Goal: Task Accomplishment & Management: Complete application form

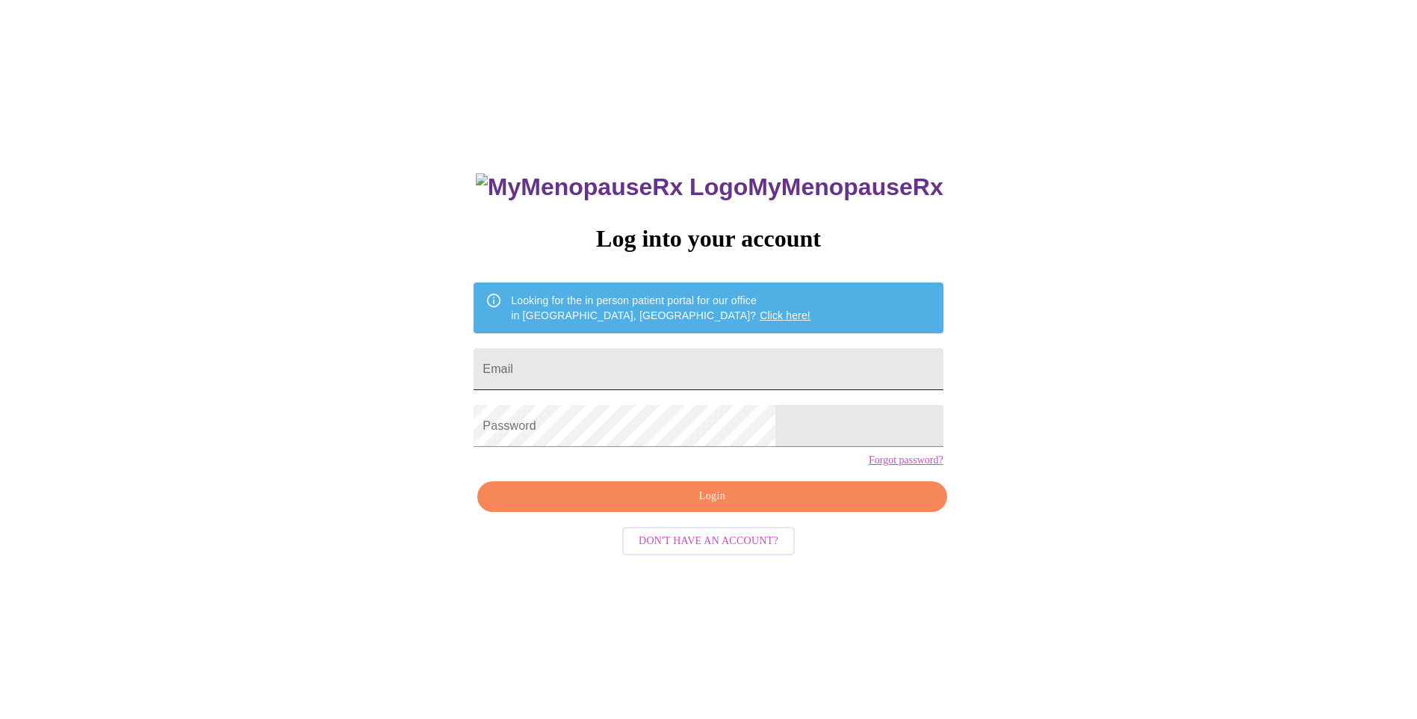
click at [615, 362] on input "Email" at bounding box center [708, 369] width 469 height 42
type input "brady@sxu.edu"
drag, startPoint x: 693, startPoint y: 520, endPoint x: 741, endPoint y: 506, distance: 49.7
click at [695, 506] on span "Login" at bounding box center [712, 496] width 435 height 19
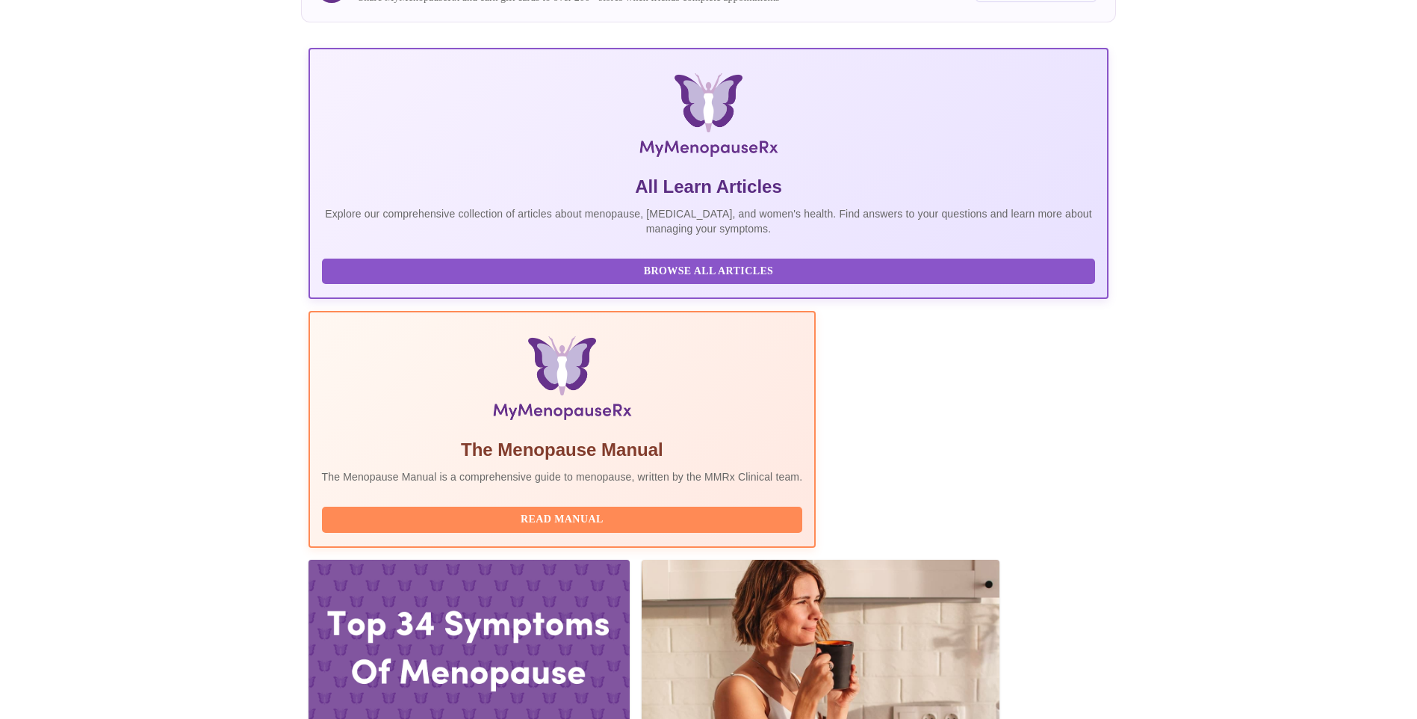
scroll to position [299, 0]
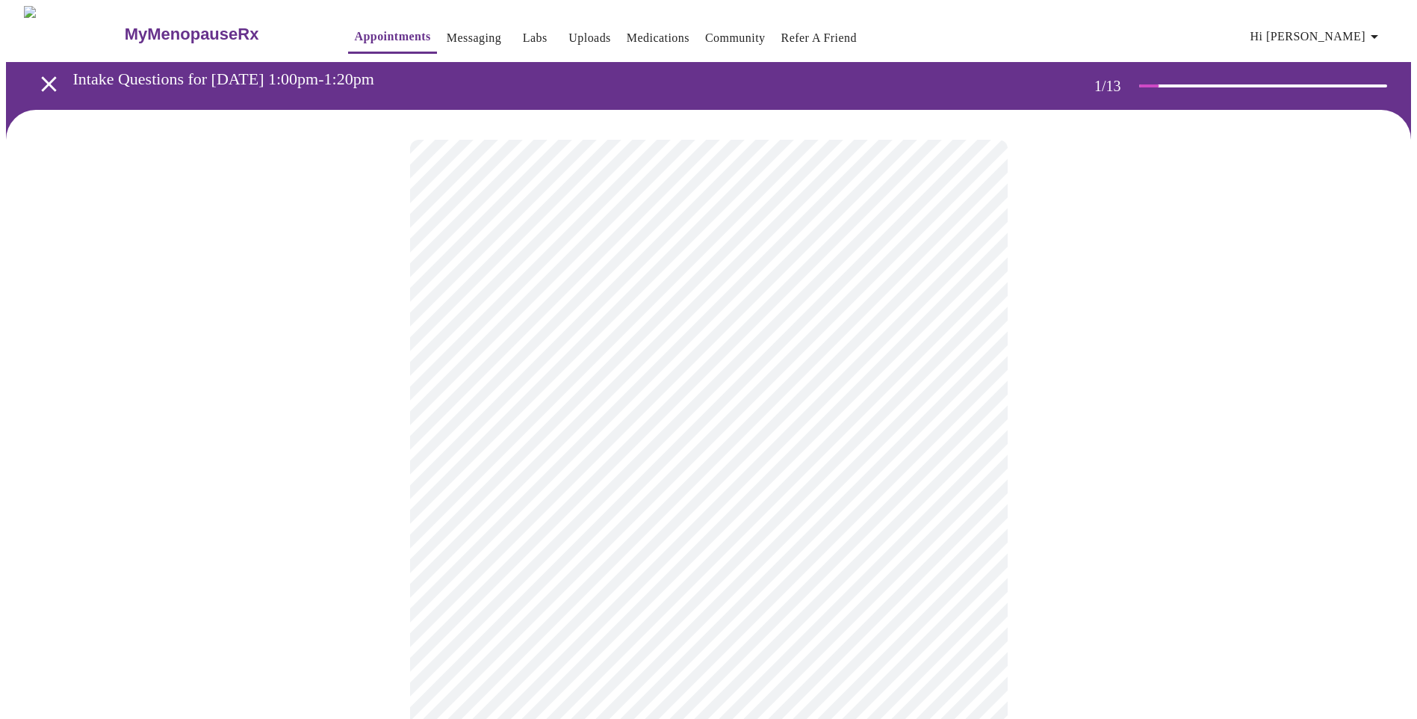
click at [666, 331] on body "MyMenopauseRx Appointments Messaging Labs Uploads Medications Community Refer a…" at bounding box center [708, 688] width 1405 height 1365
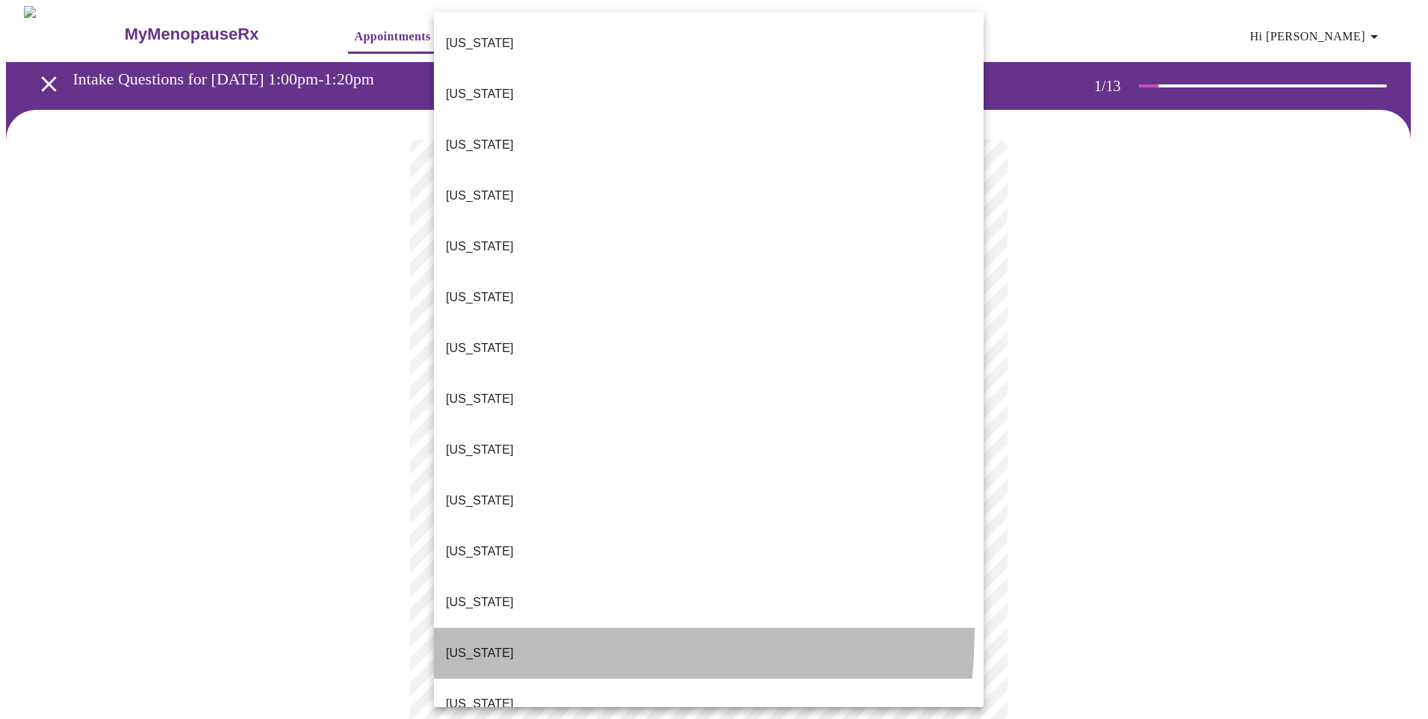
drag, startPoint x: 467, startPoint y: 486, endPoint x: 472, endPoint y: 480, distance: 7.9
click at [466, 627] on li "Illinois" at bounding box center [709, 652] width 550 height 51
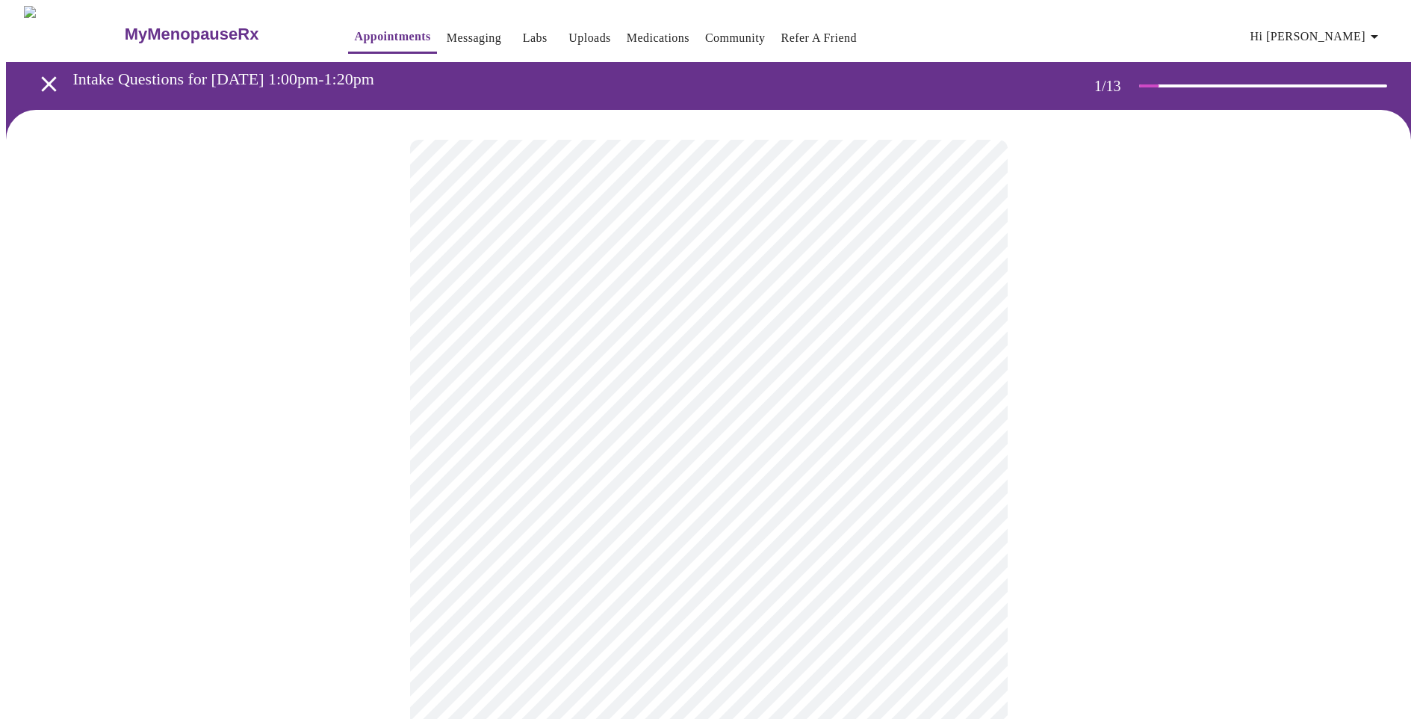
click at [503, 435] on body "MyMenopauseRx Appointments Messaging Labs Uploads Medications Community Refer a…" at bounding box center [708, 684] width 1405 height 1356
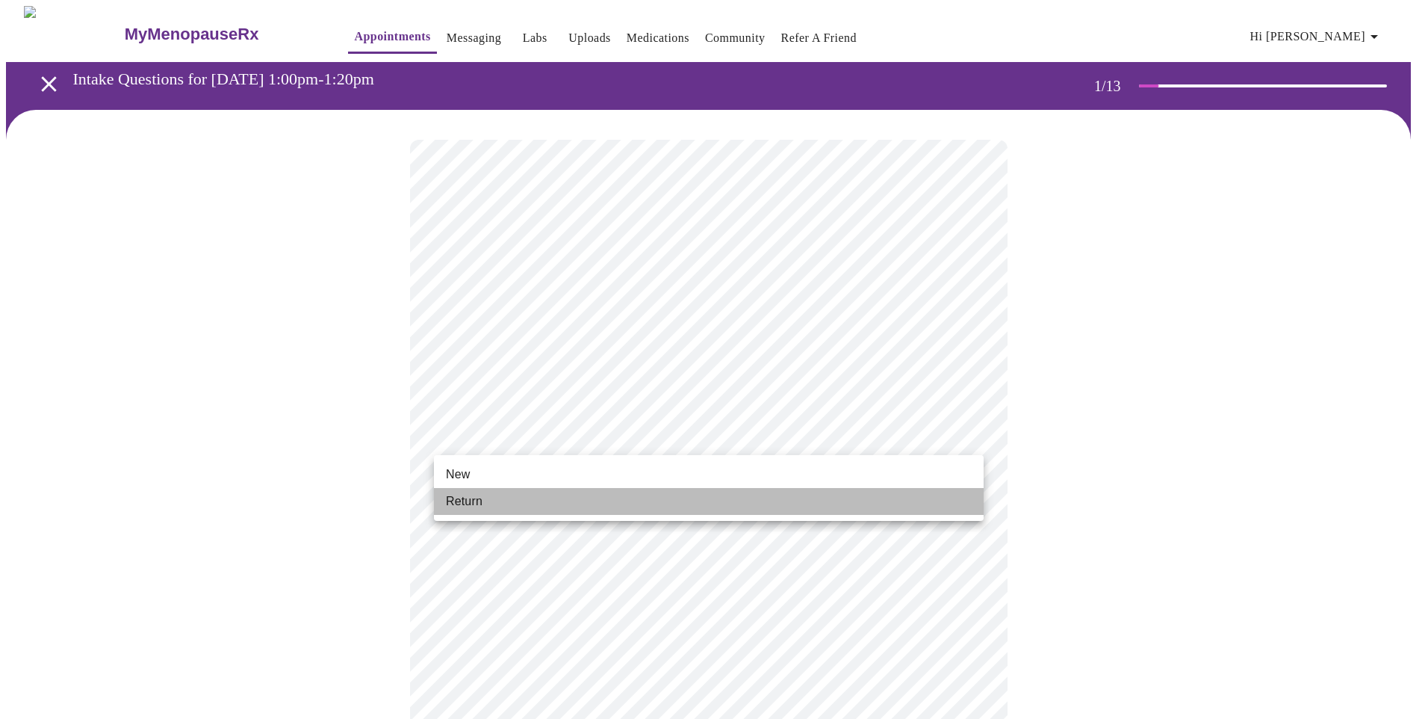
click at [456, 509] on span "Return" at bounding box center [464, 501] width 37 height 18
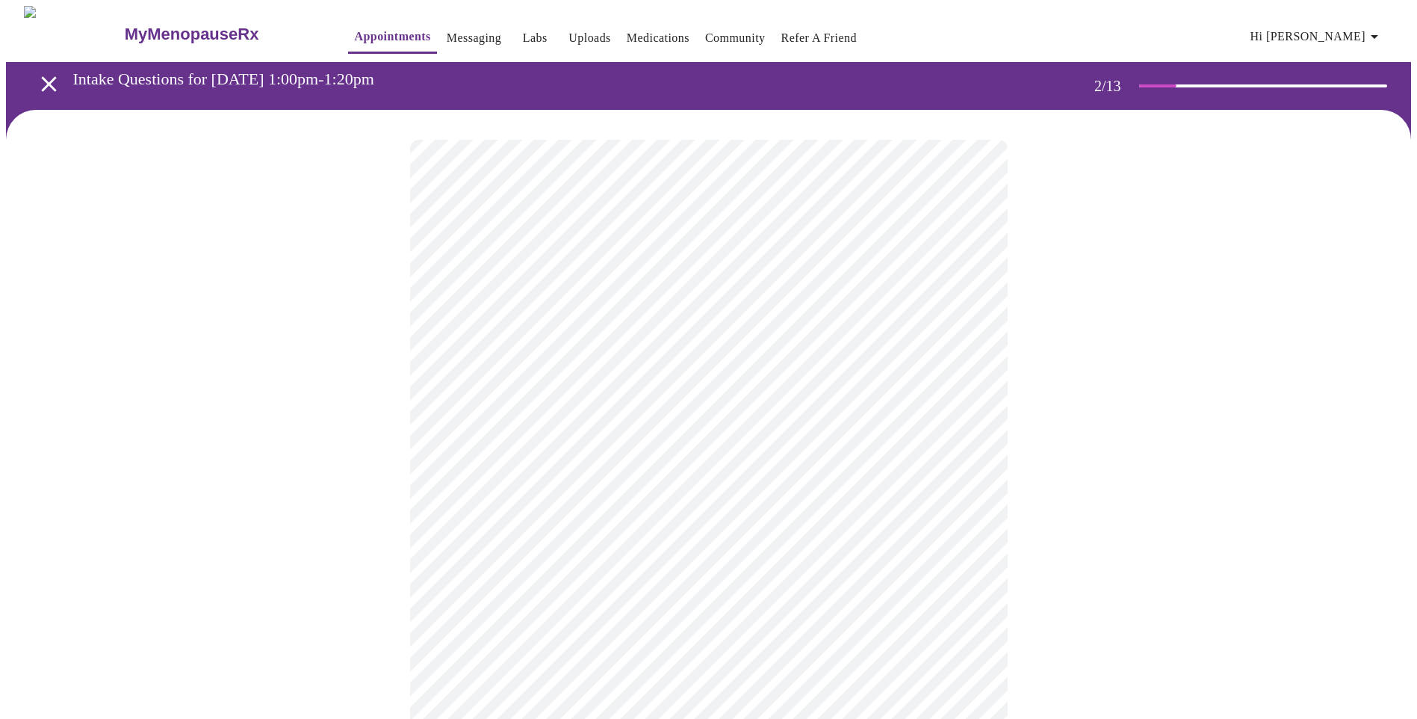
click at [967, 303] on body "MyMenopauseRx Appointments Messaging Labs Uploads Medications Community Refer a…" at bounding box center [708, 455] width 1405 height 898
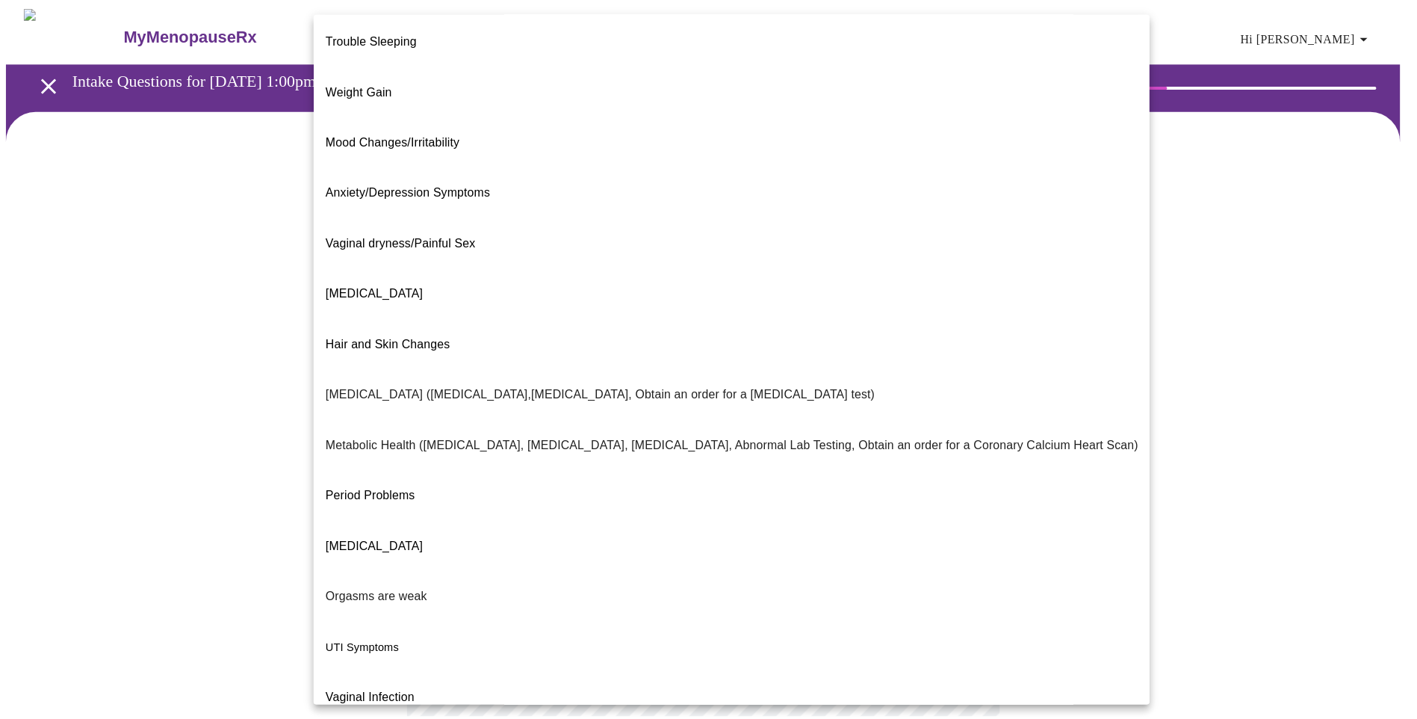
scroll to position [55, 0]
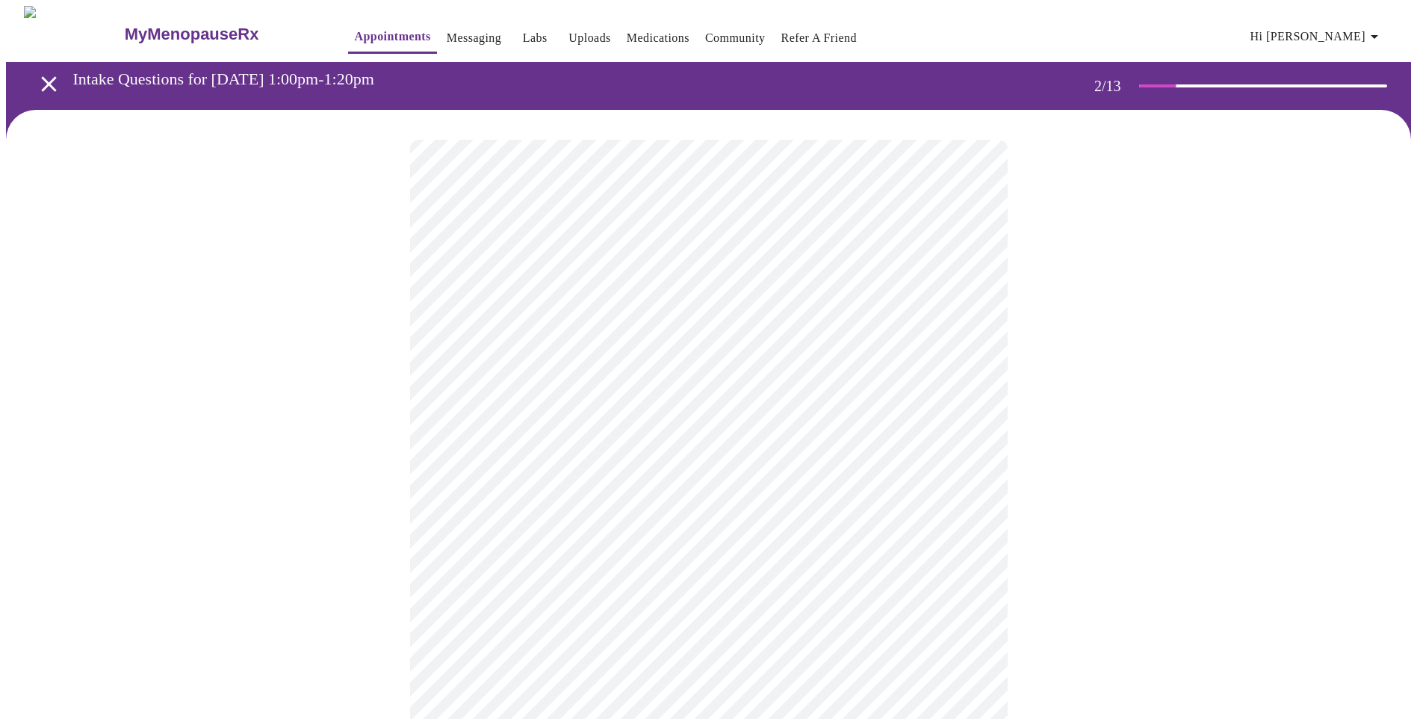
click at [966, 459] on body "MyMenopauseRx Appointments Messaging Labs Uploads Medications Community Refer a…" at bounding box center [708, 450] width 1405 height 889
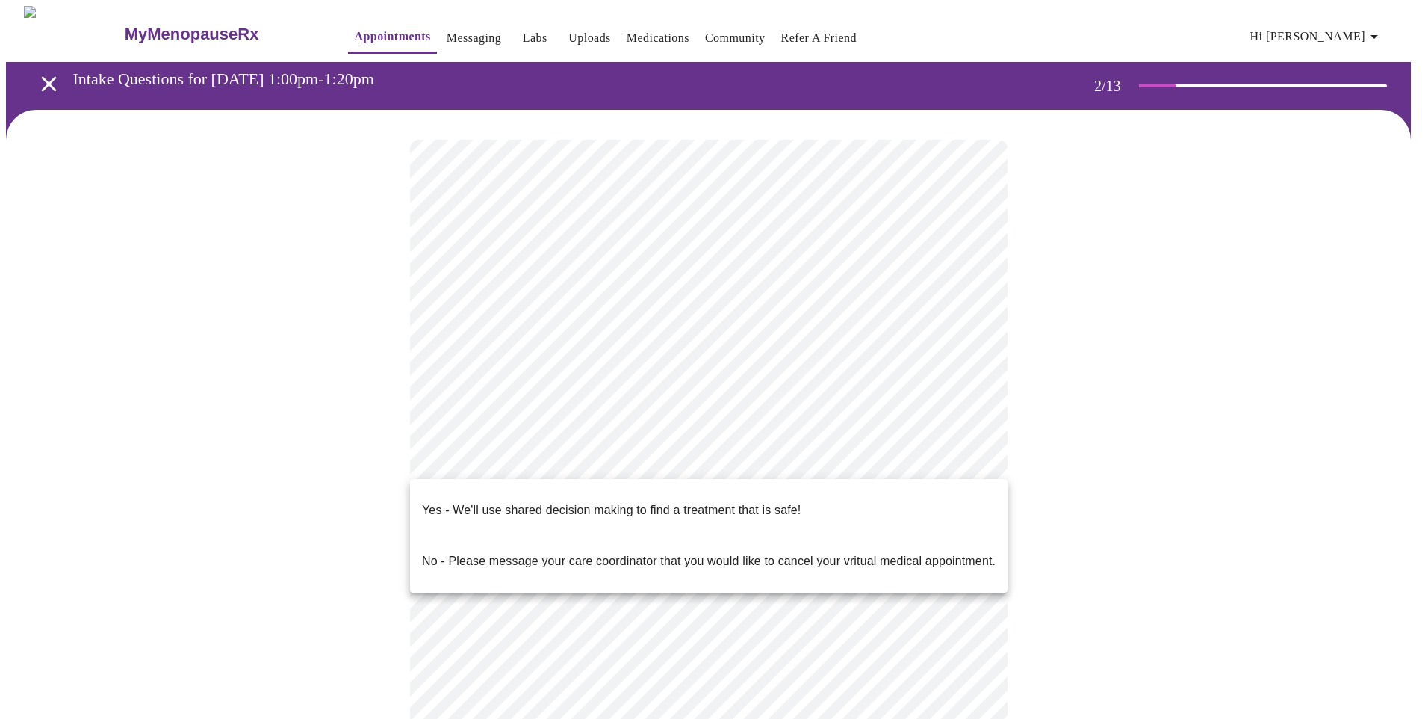
click at [545, 501] on p "Yes - We'll use shared decision making to find a treatment that is safe!" at bounding box center [611, 510] width 379 height 18
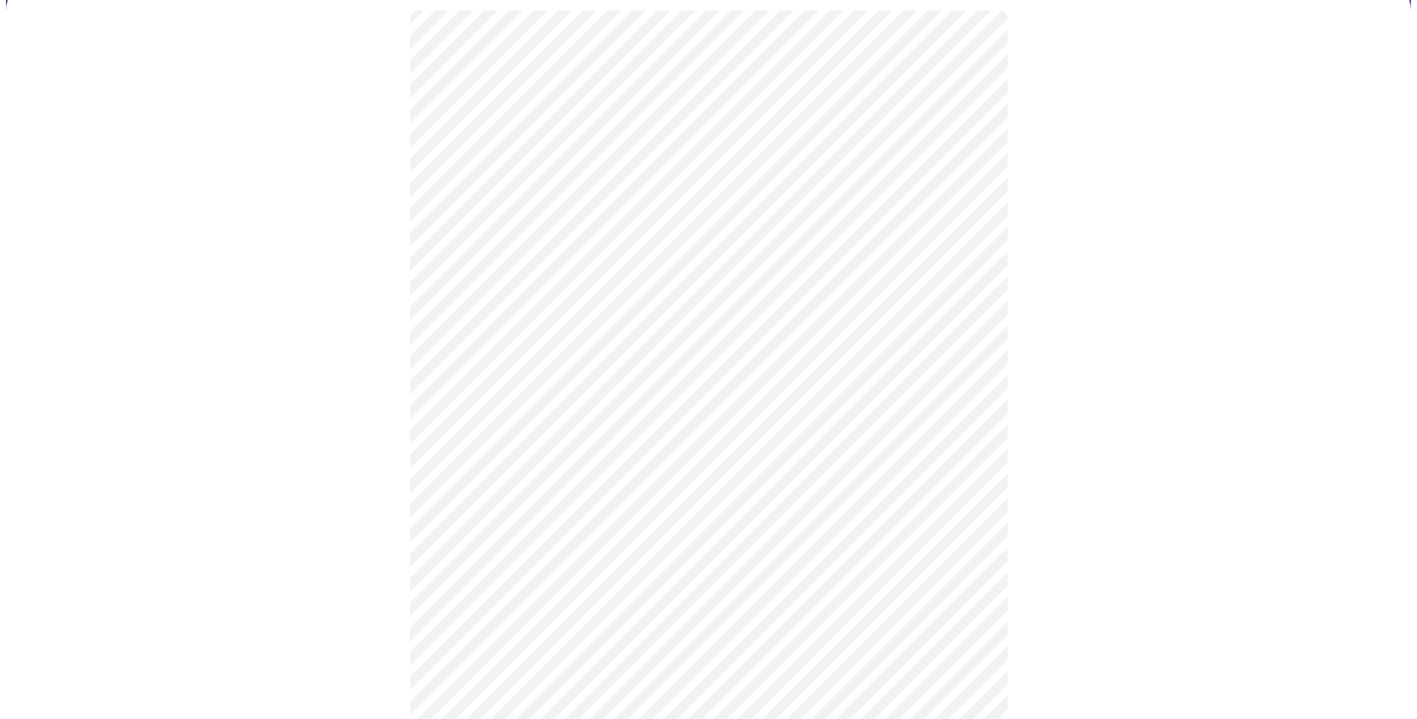
scroll to position [0, 0]
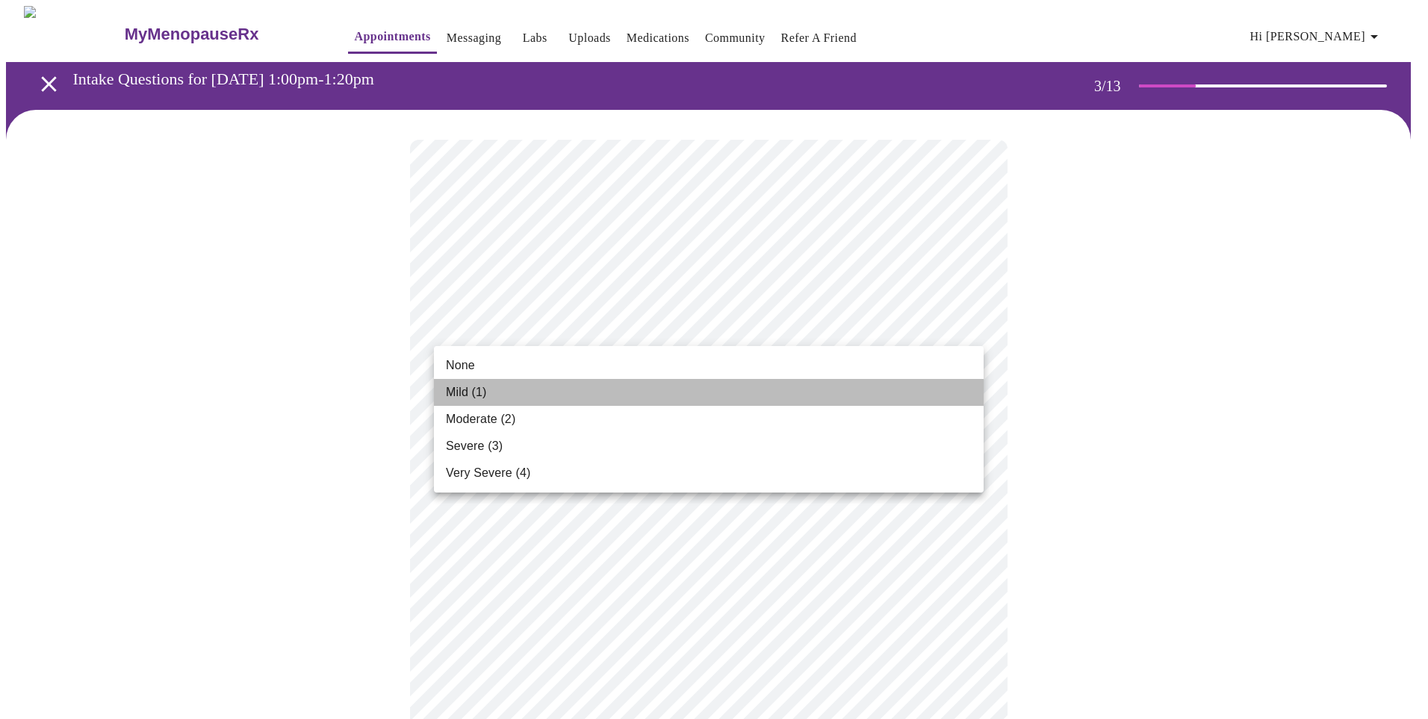
click at [473, 391] on span "Mild (1)" at bounding box center [466, 392] width 41 height 18
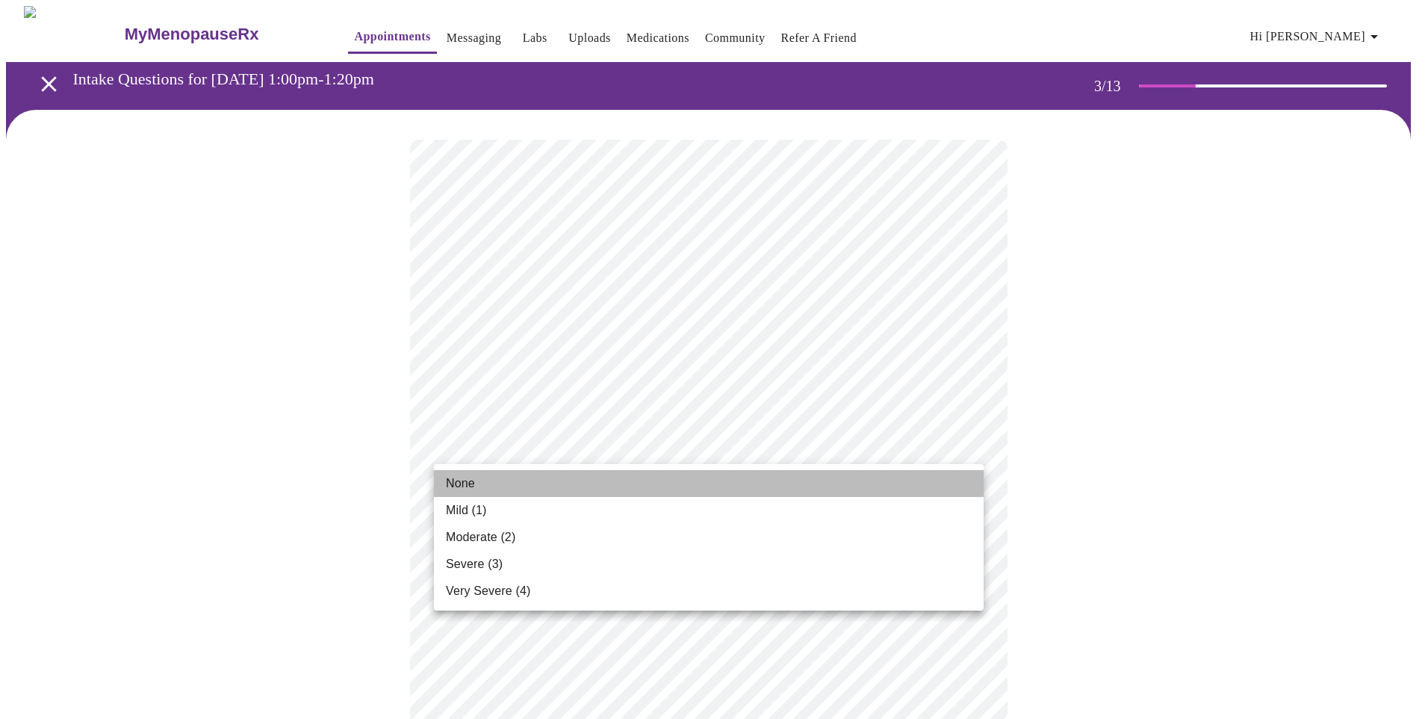
click at [471, 480] on span "None" at bounding box center [460, 483] width 29 height 18
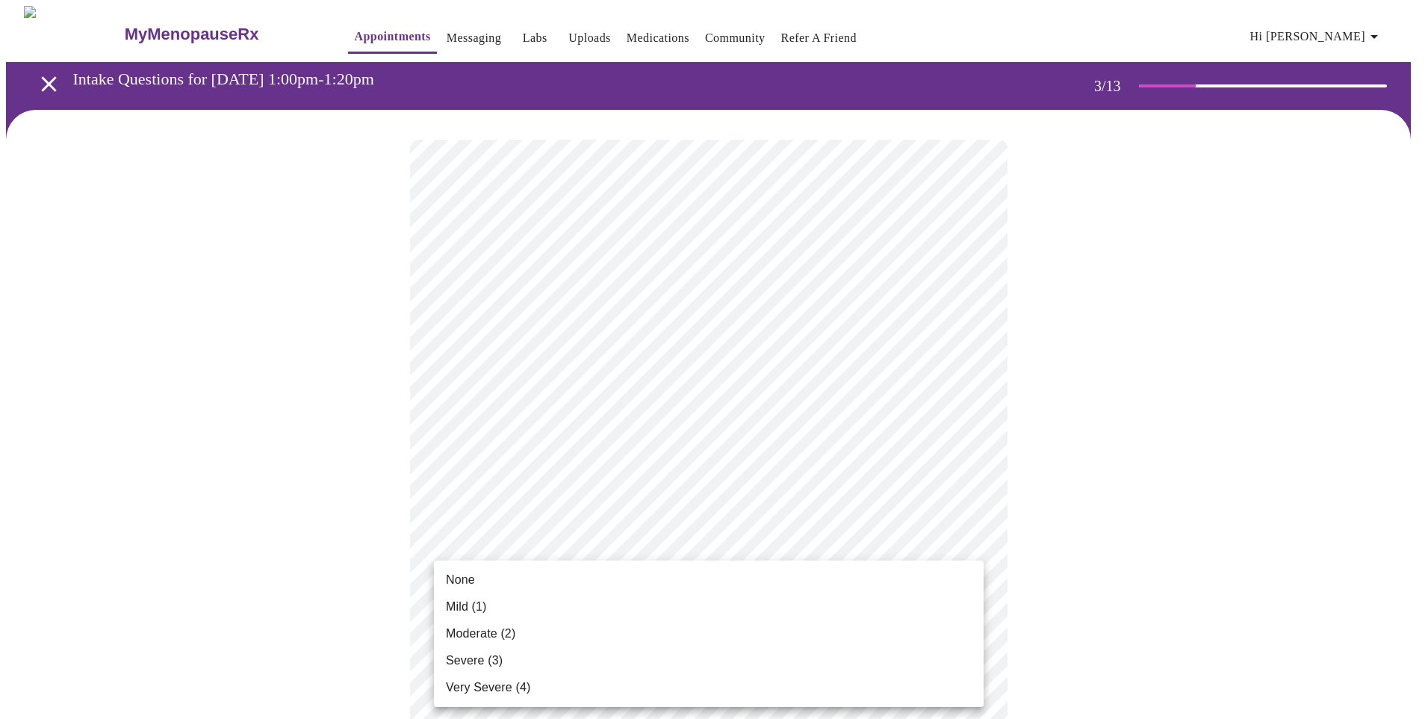
click at [461, 578] on span "None" at bounding box center [460, 580] width 29 height 18
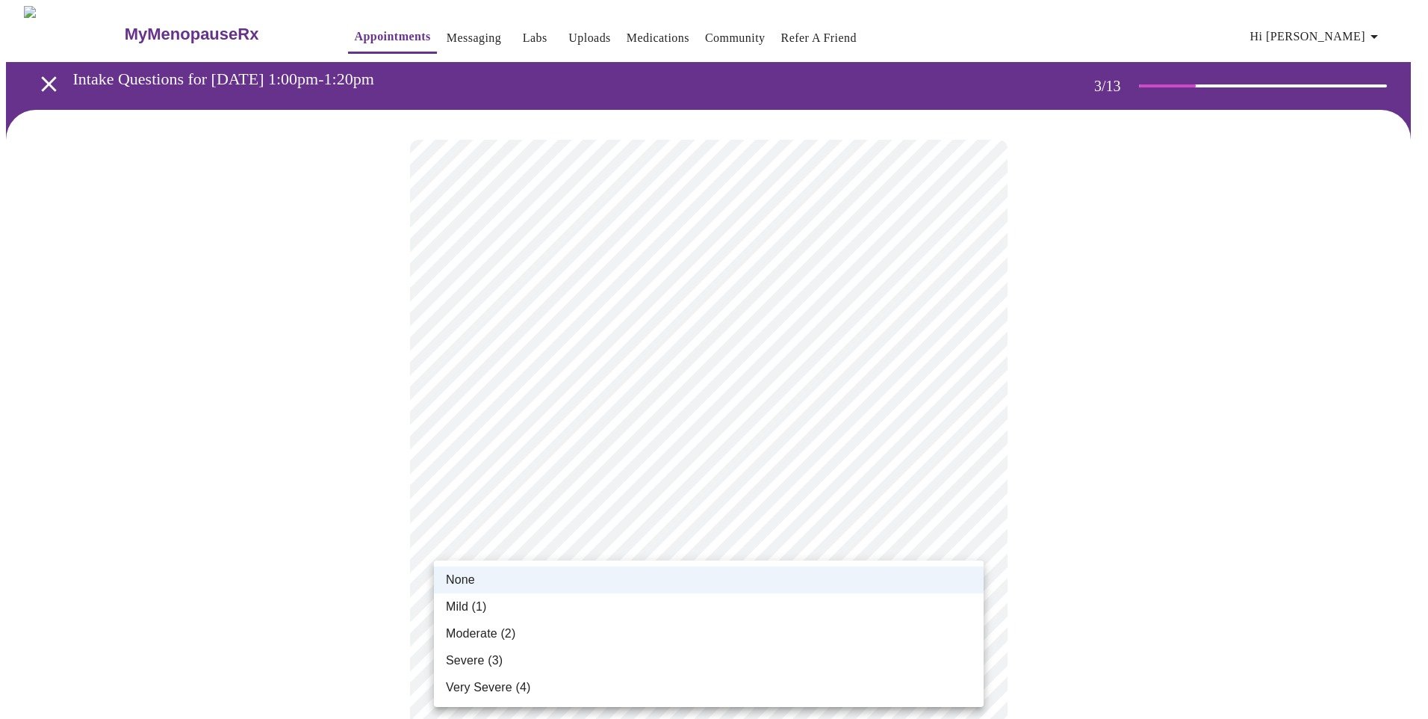
click at [495, 607] on li "Mild (1)" at bounding box center [709, 606] width 550 height 27
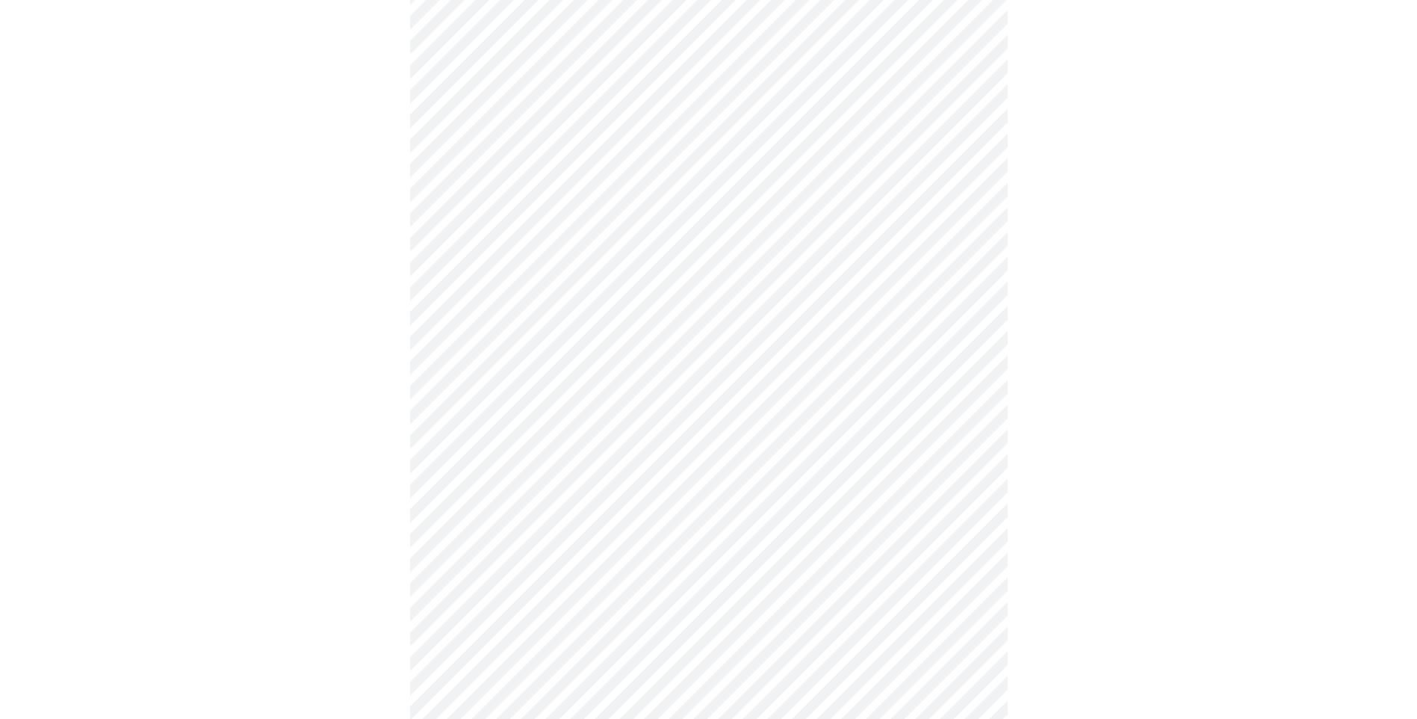
scroll to position [224, 0]
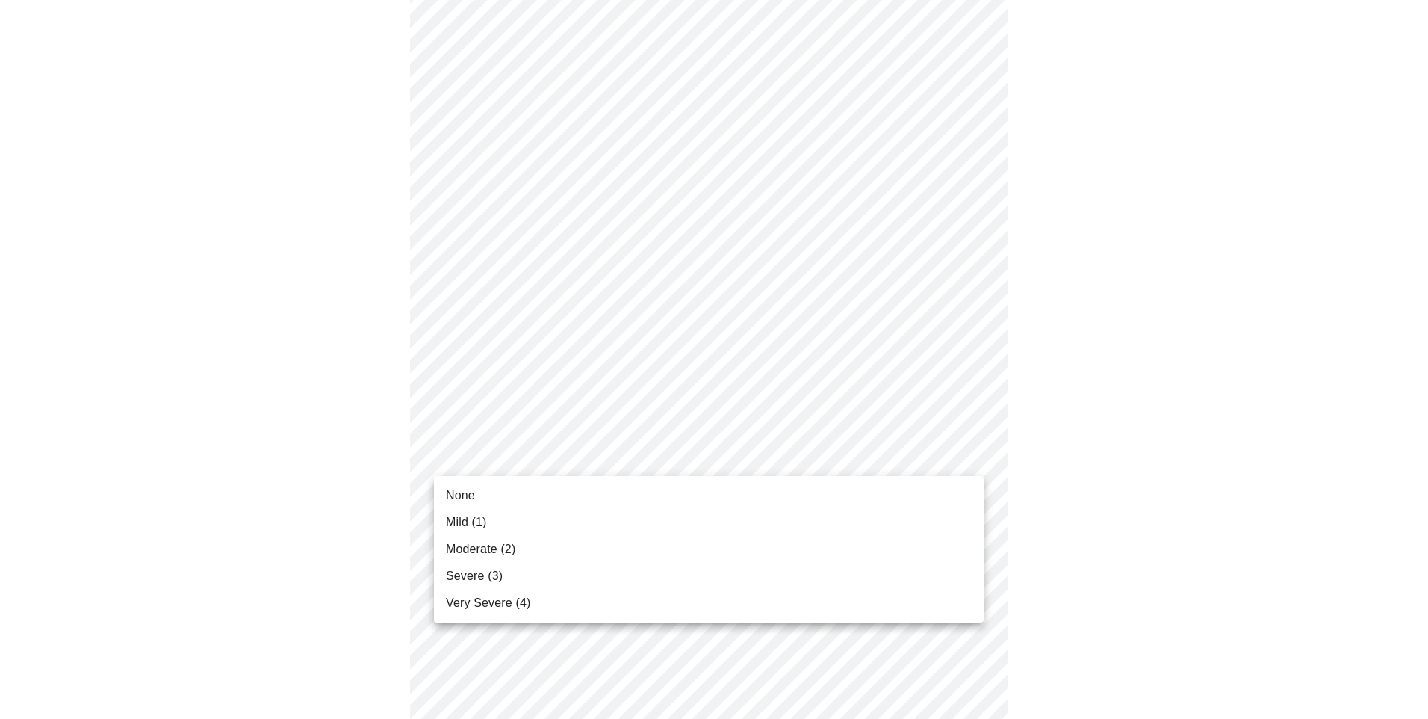
click at [484, 525] on span "Mild (1)" at bounding box center [466, 522] width 41 height 18
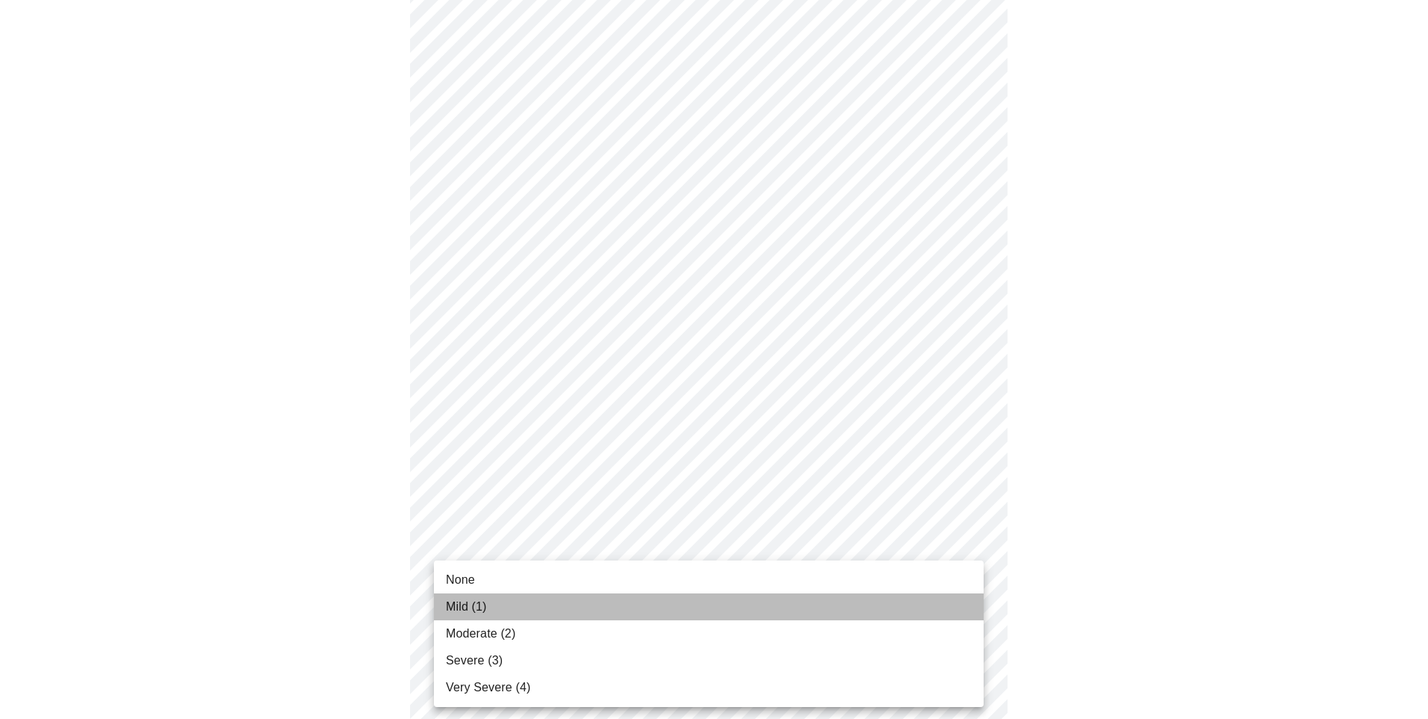
click at [475, 607] on span "Mild (1)" at bounding box center [466, 607] width 41 height 18
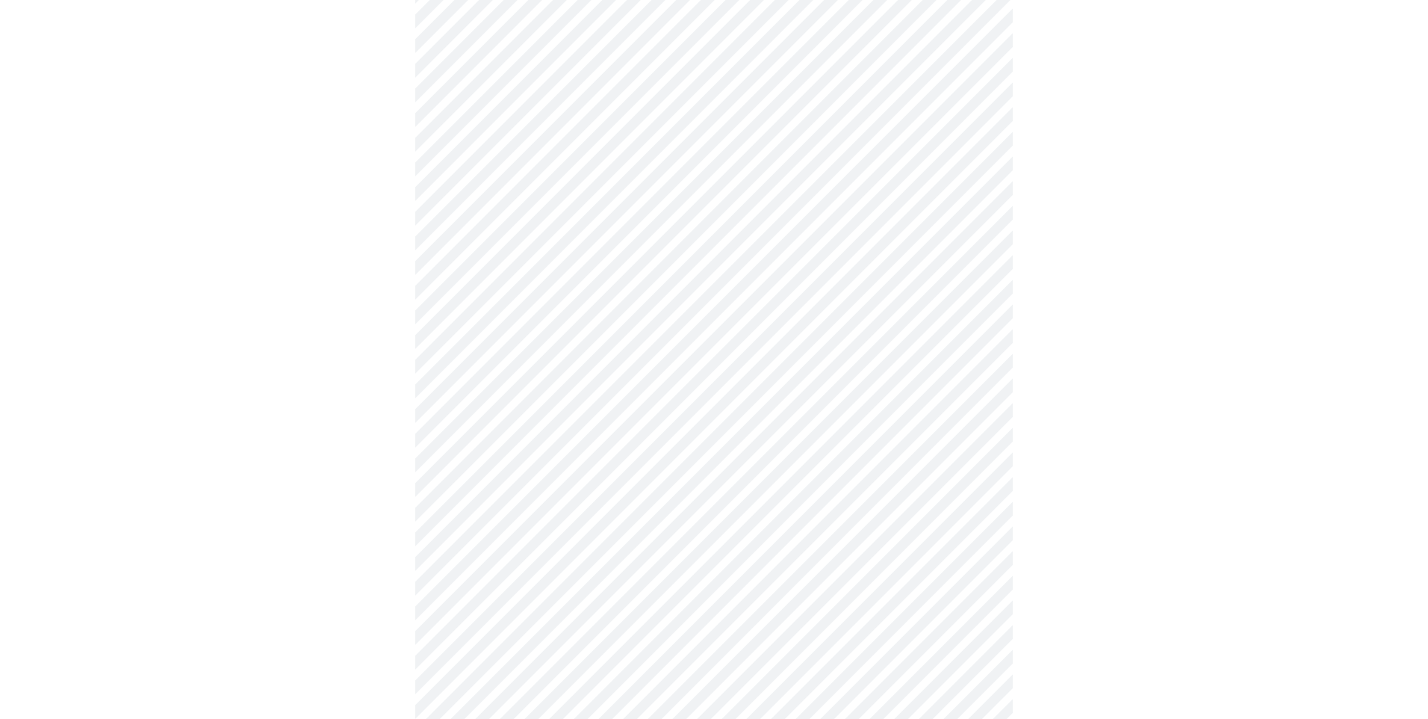
click at [535, 653] on body "MyMenopauseRx Appointments Messaging Labs Uploads Medications Community Refer a…" at bounding box center [714, 723] width 1416 height 1882
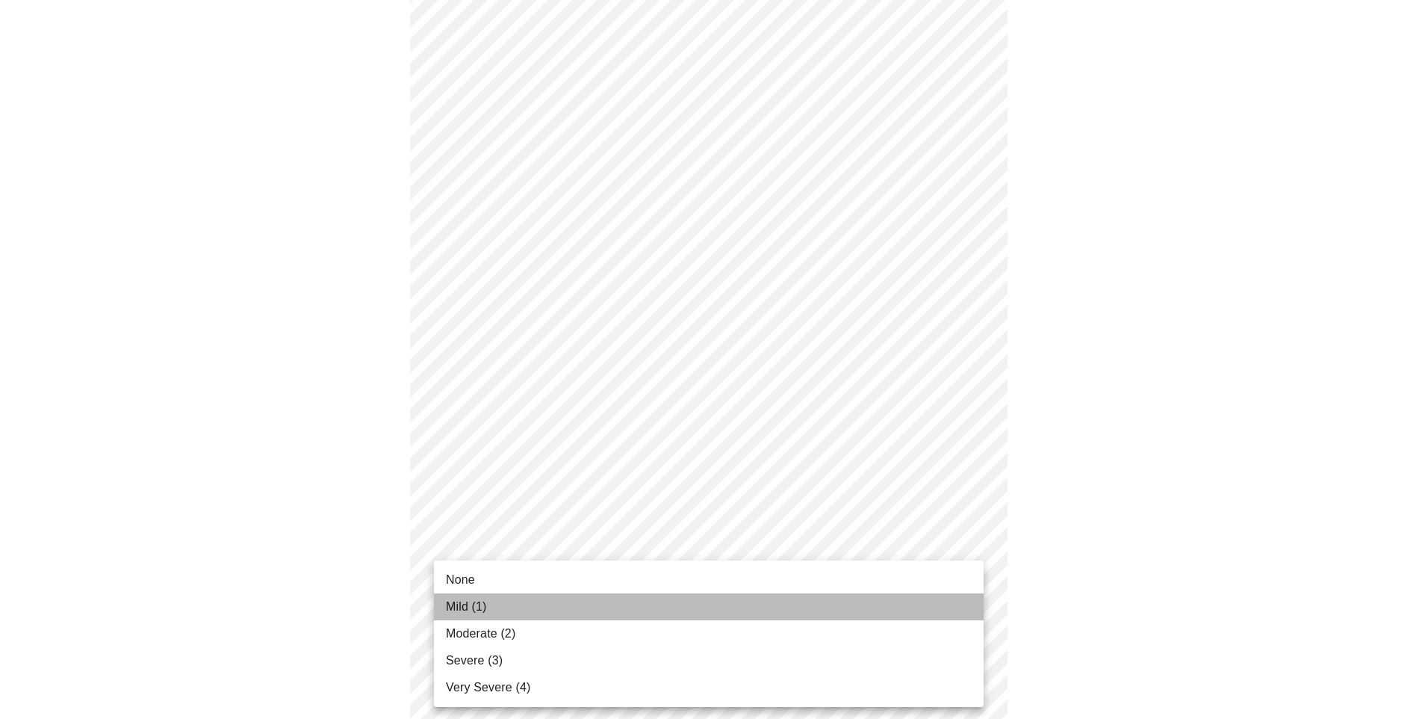
click at [471, 606] on span "Mild (1)" at bounding box center [466, 607] width 41 height 18
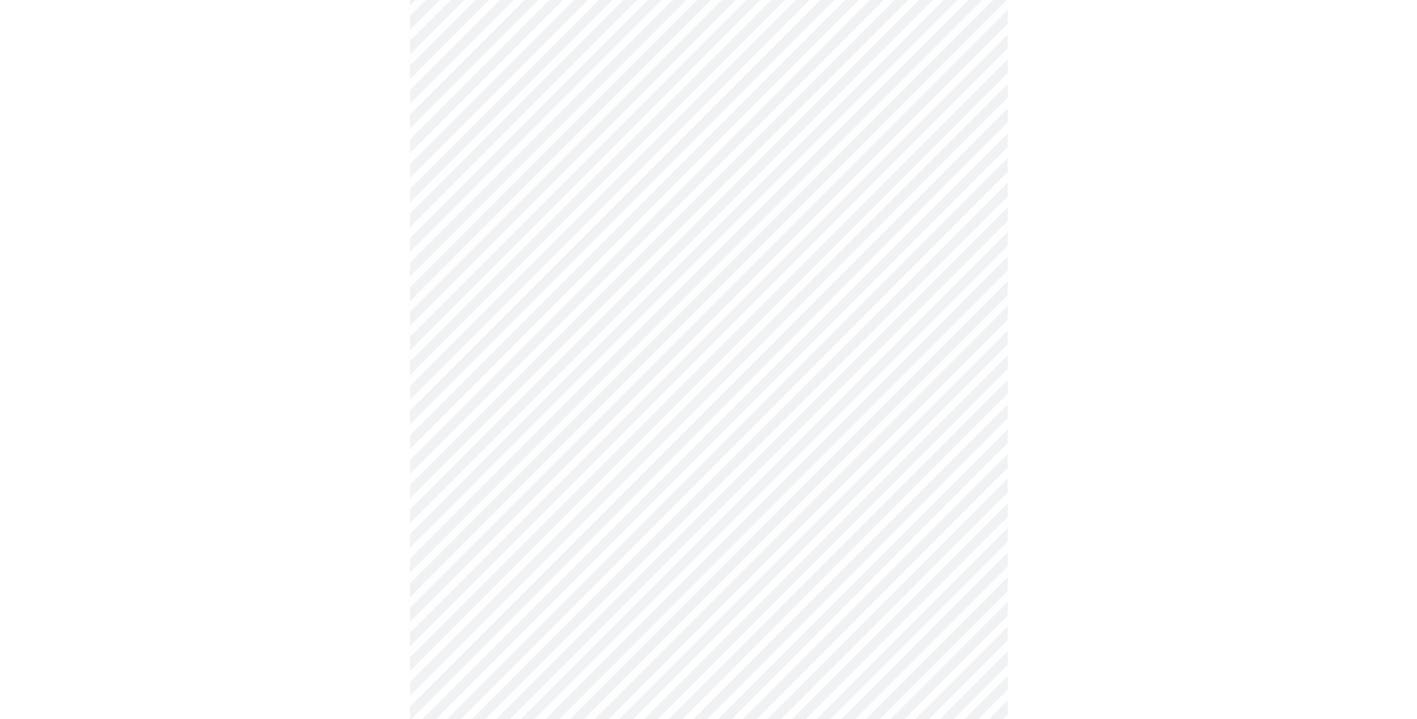
scroll to position [448, 0]
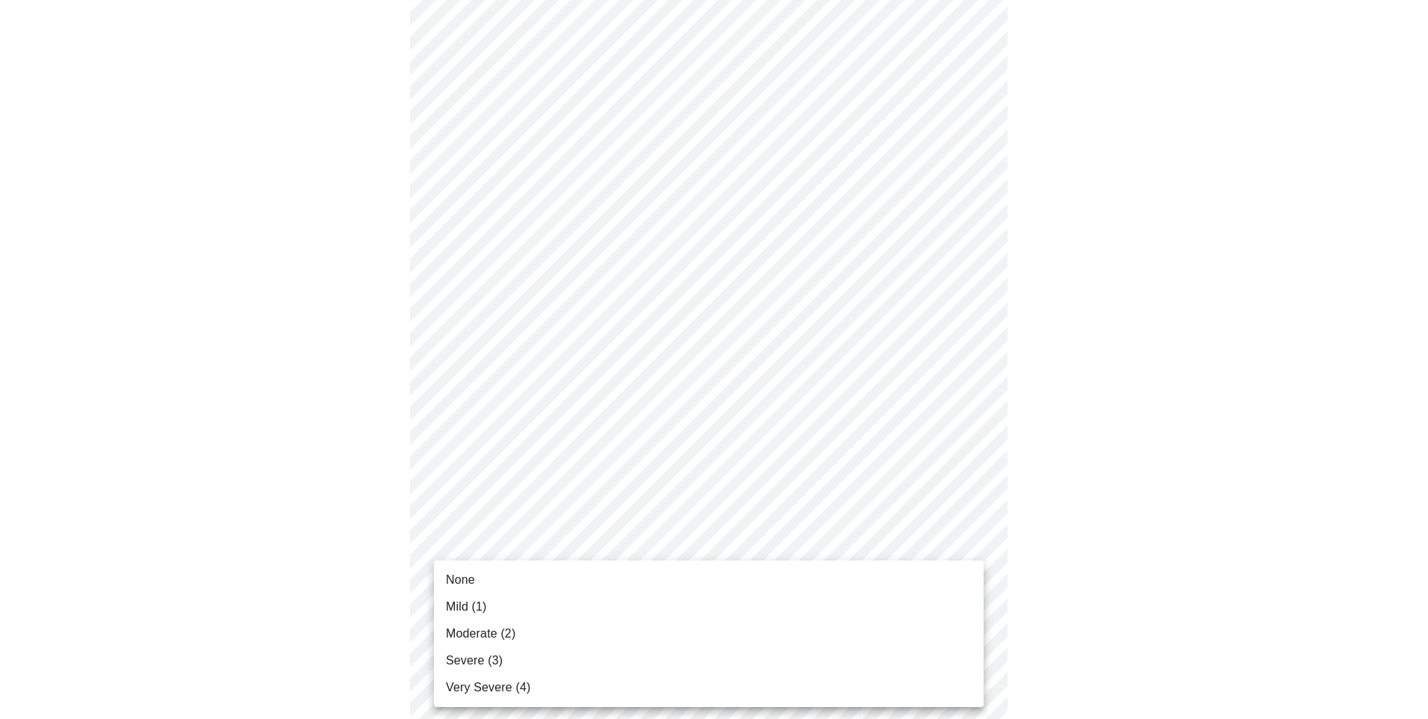
click at [659, 542] on body "MyMenopauseRx Appointments Messaging Labs Uploads Medications Community Refer a…" at bounding box center [714, 489] width 1416 height 1862
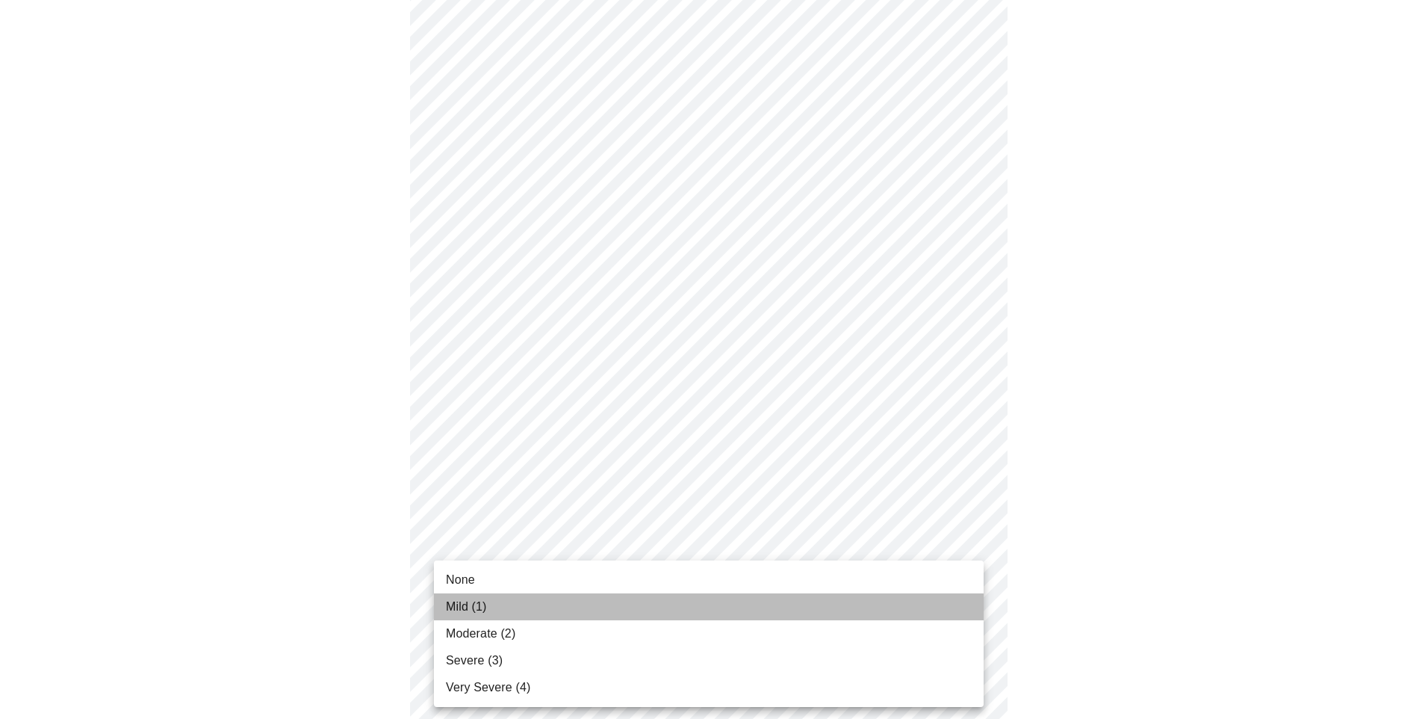
click at [509, 609] on li "Mild (1)" at bounding box center [709, 606] width 550 height 27
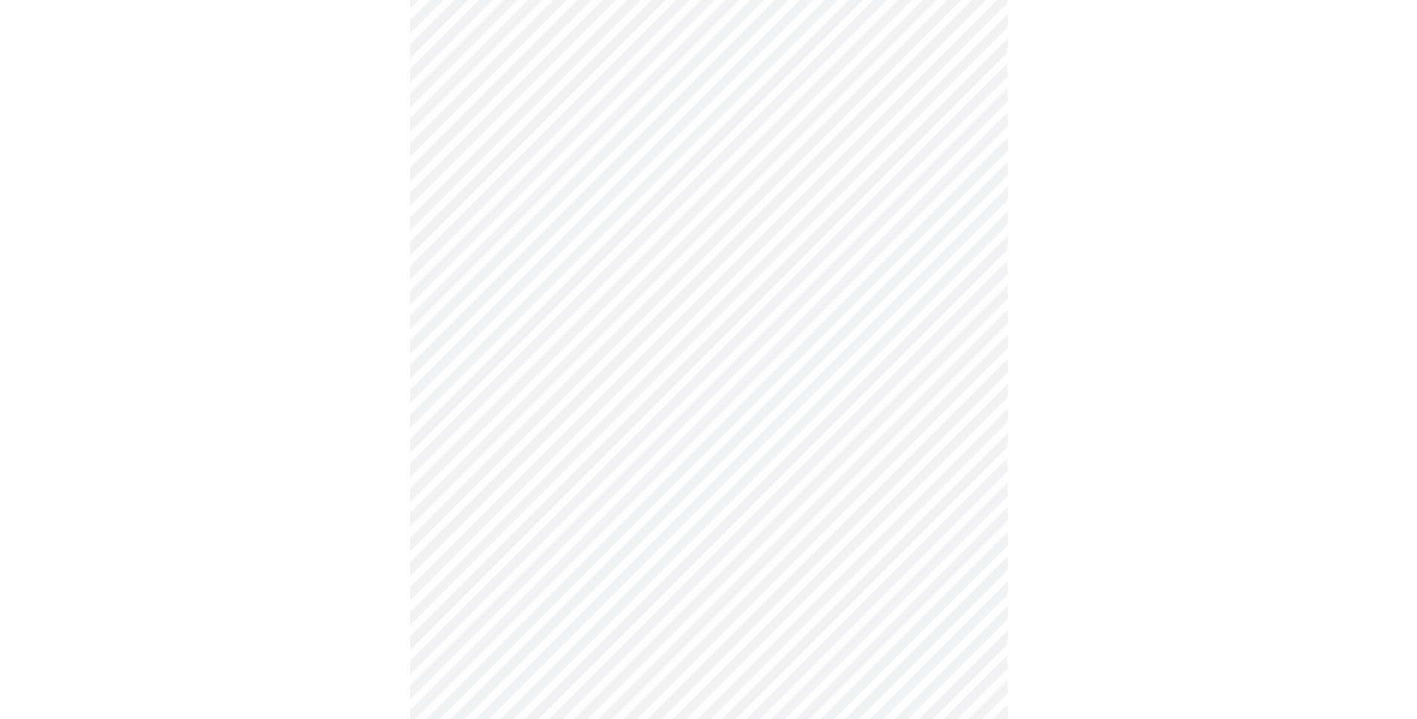
scroll to position [598, 0]
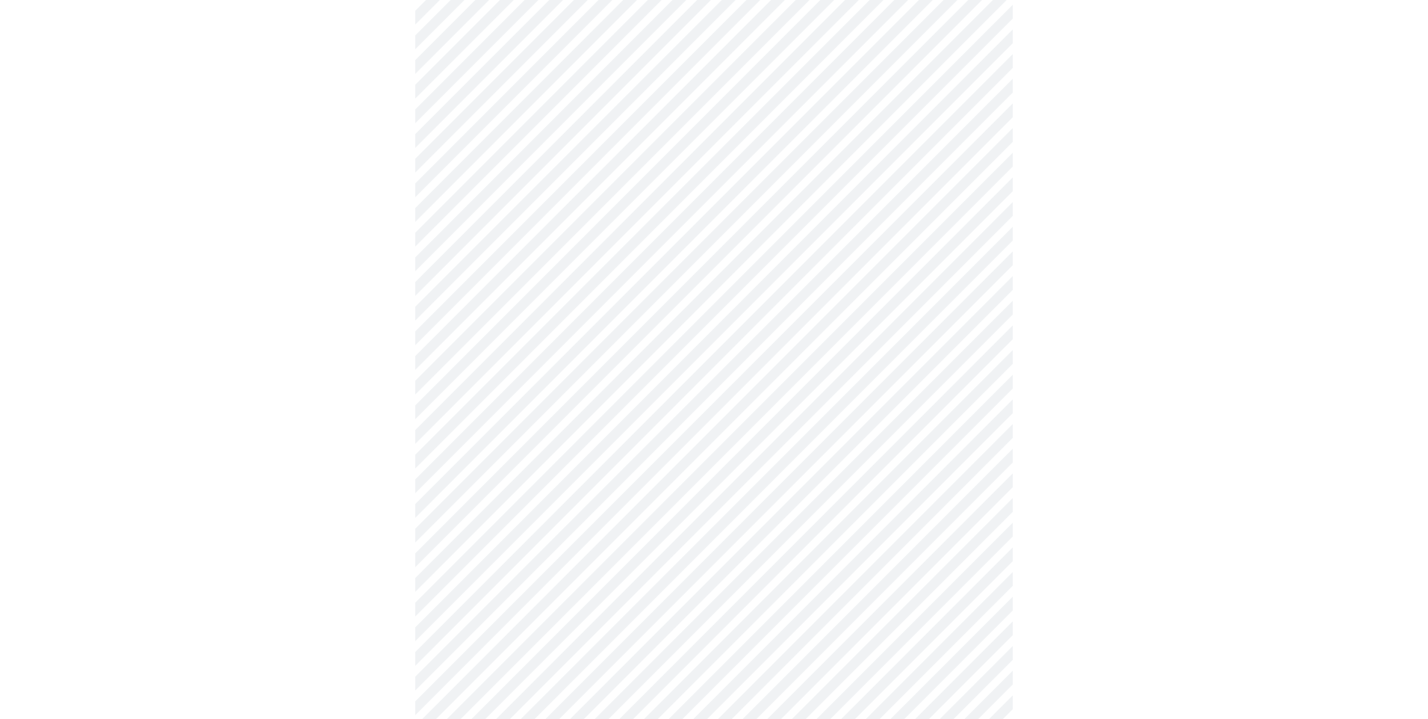
click at [700, 514] on body "MyMenopauseRx Appointments Messaging Labs Uploads Medications Community Refer a…" at bounding box center [714, 328] width 1416 height 1841
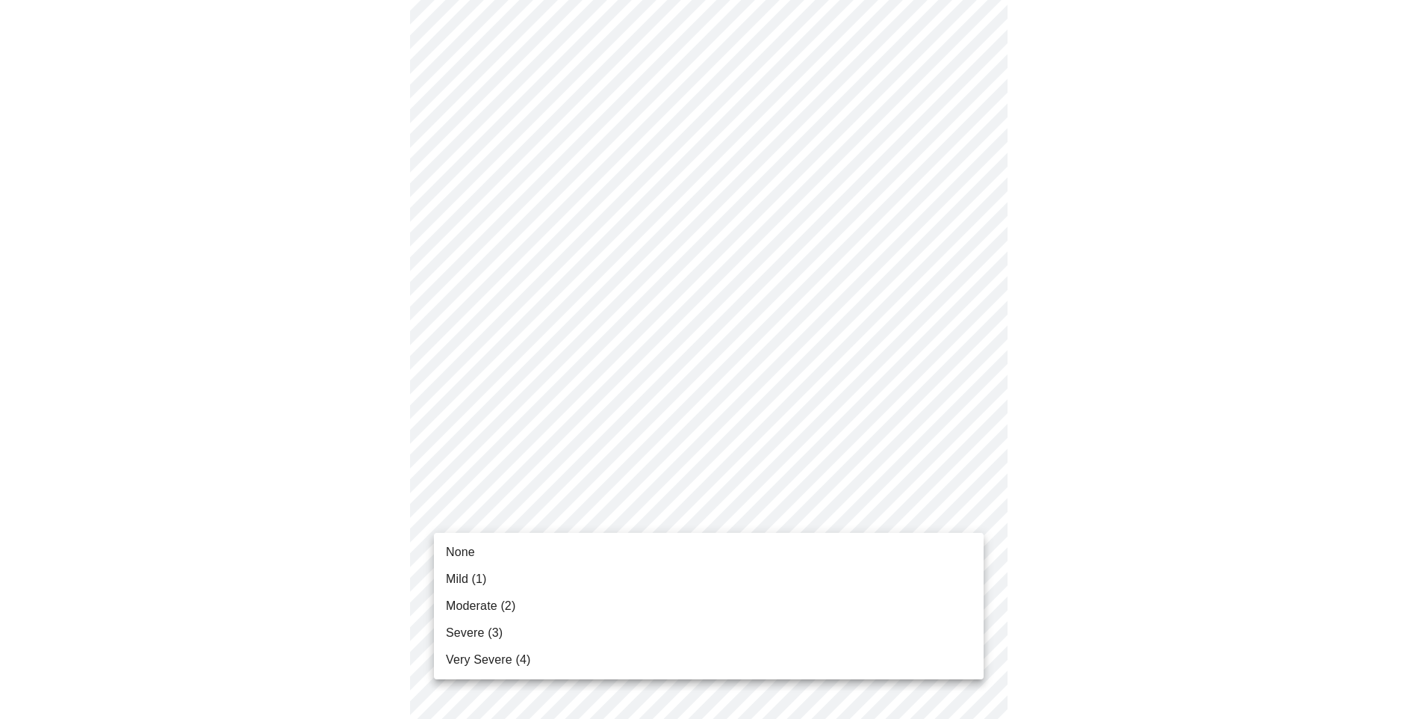
click at [474, 572] on span "Mild (1)" at bounding box center [466, 579] width 41 height 18
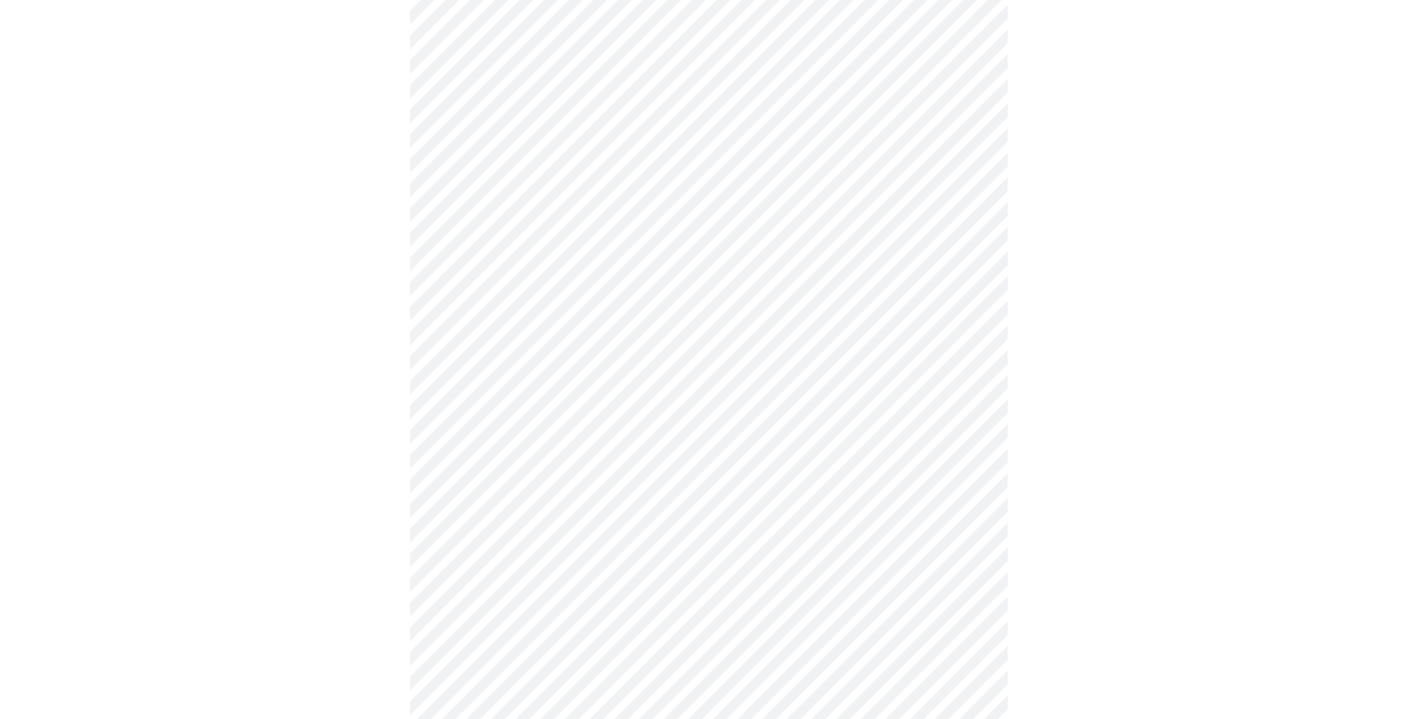
click at [571, 628] on body "MyMenopauseRx Appointments Messaging Labs Uploads Medications Community Refer a…" at bounding box center [708, 318] width 1405 height 1820
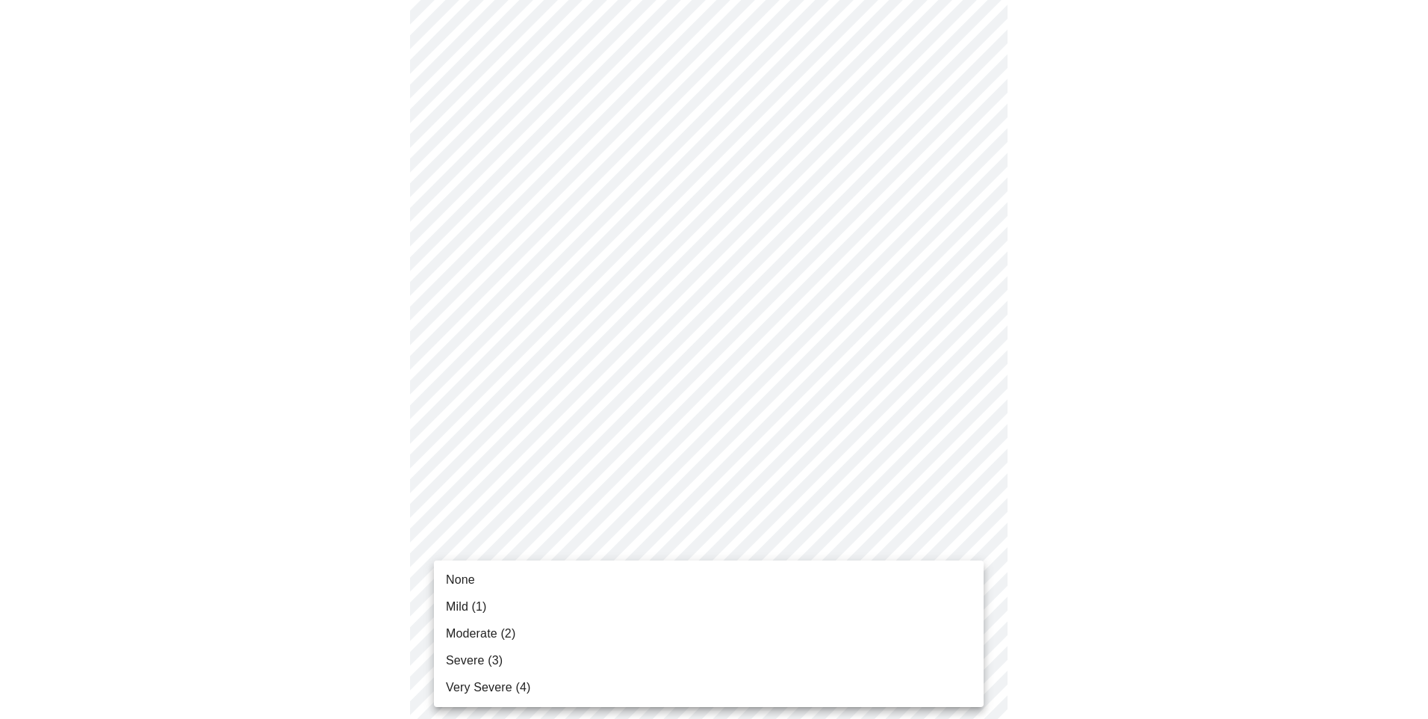
click at [503, 633] on span "Moderate (2)" at bounding box center [480, 634] width 69 height 18
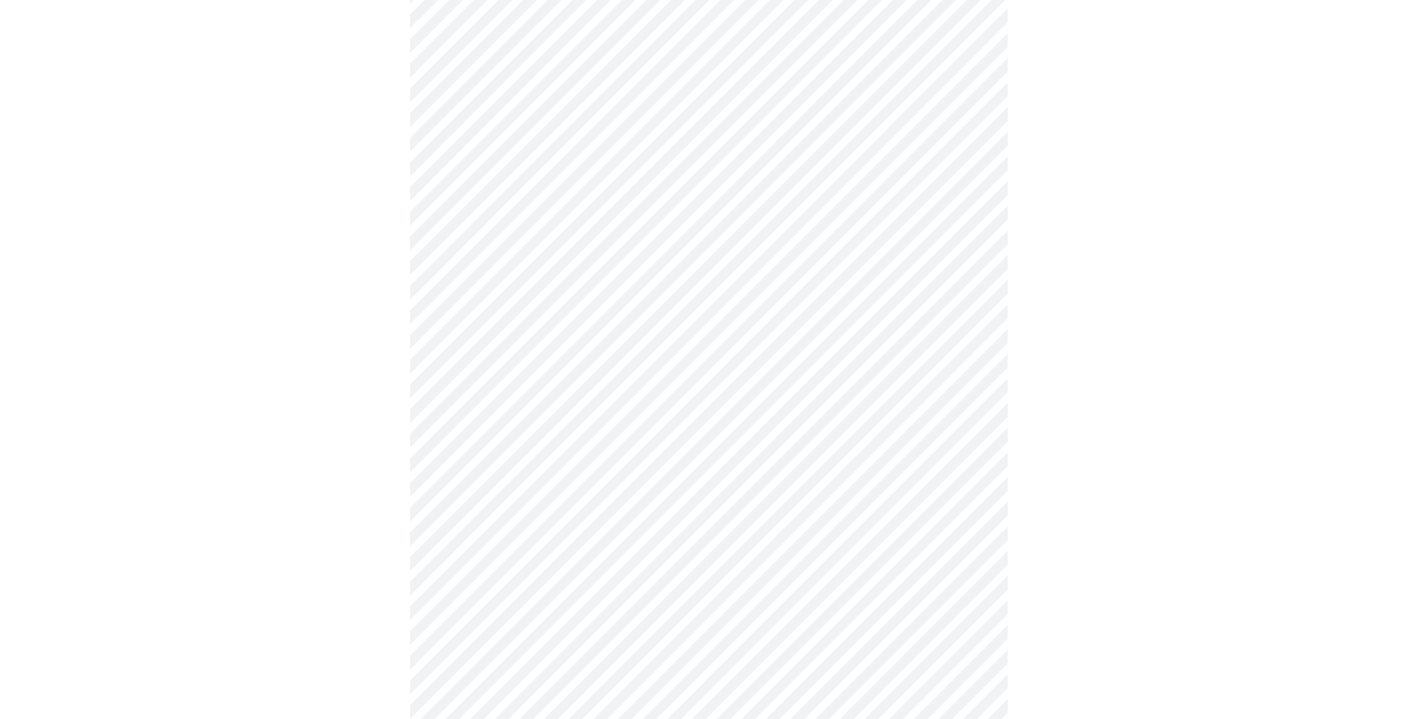
scroll to position [822, 0]
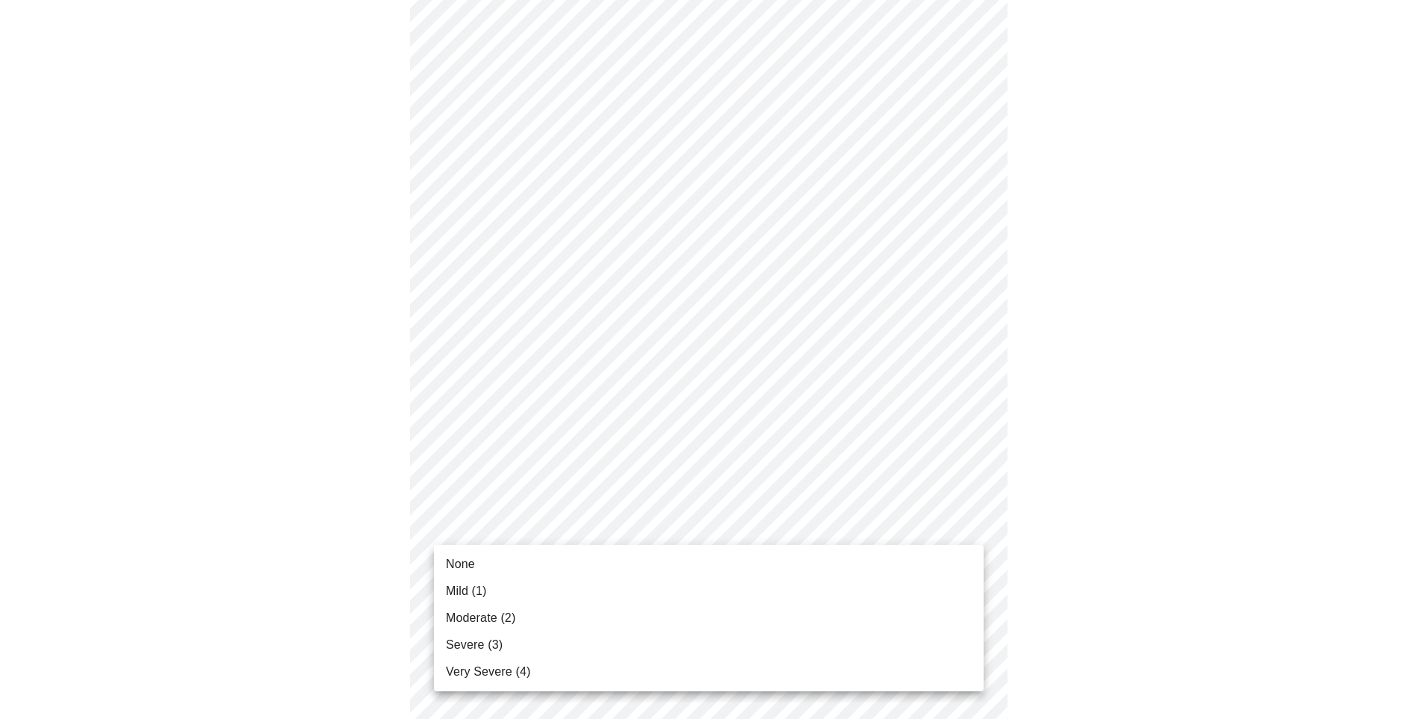
click at [527, 520] on body "MyMenopauseRx Appointments Messaging Labs Uploads Medications Community Refer a…" at bounding box center [714, 83] width 1416 height 1799
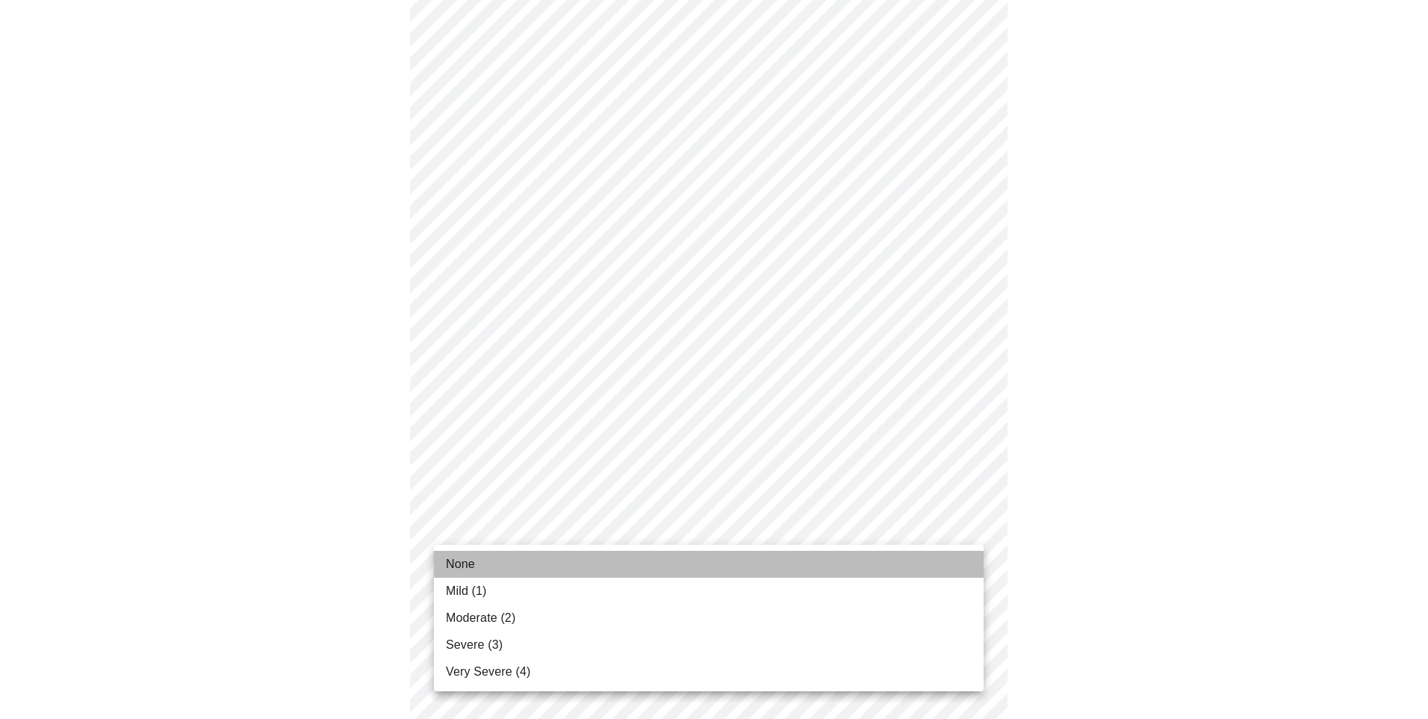
click at [469, 571] on span "None" at bounding box center [460, 564] width 29 height 18
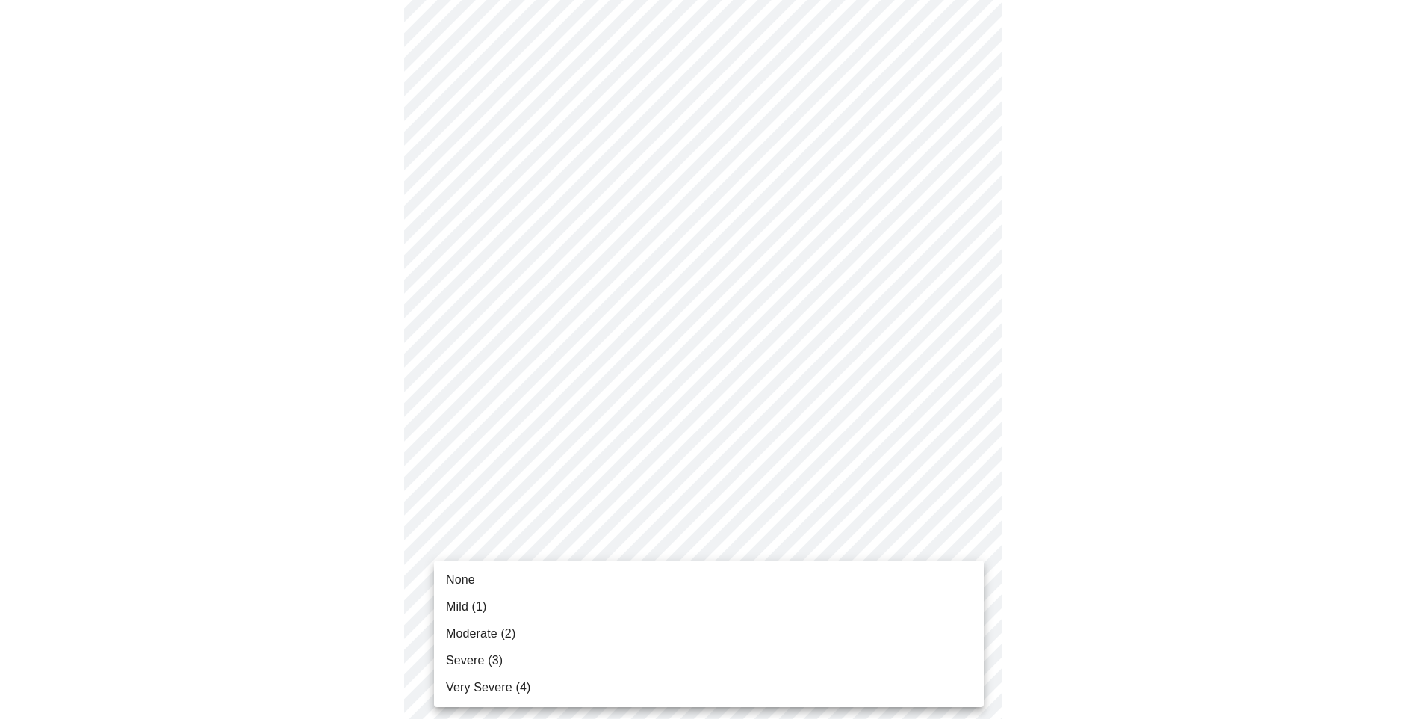
click at [565, 637] on body "MyMenopauseRx Appointments Messaging Labs Uploads Medications Community Refer a…" at bounding box center [708, 73] width 1405 height 1778
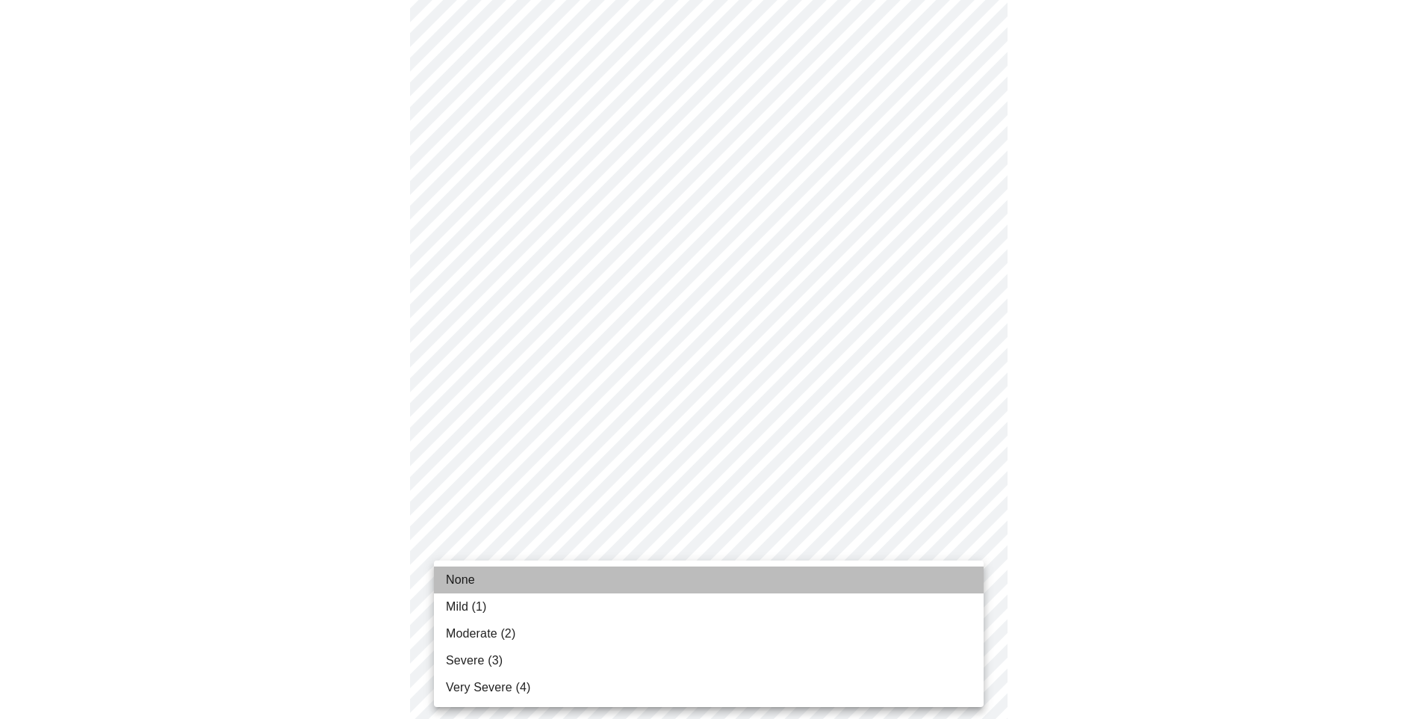
click at [473, 583] on span "None" at bounding box center [460, 580] width 29 height 18
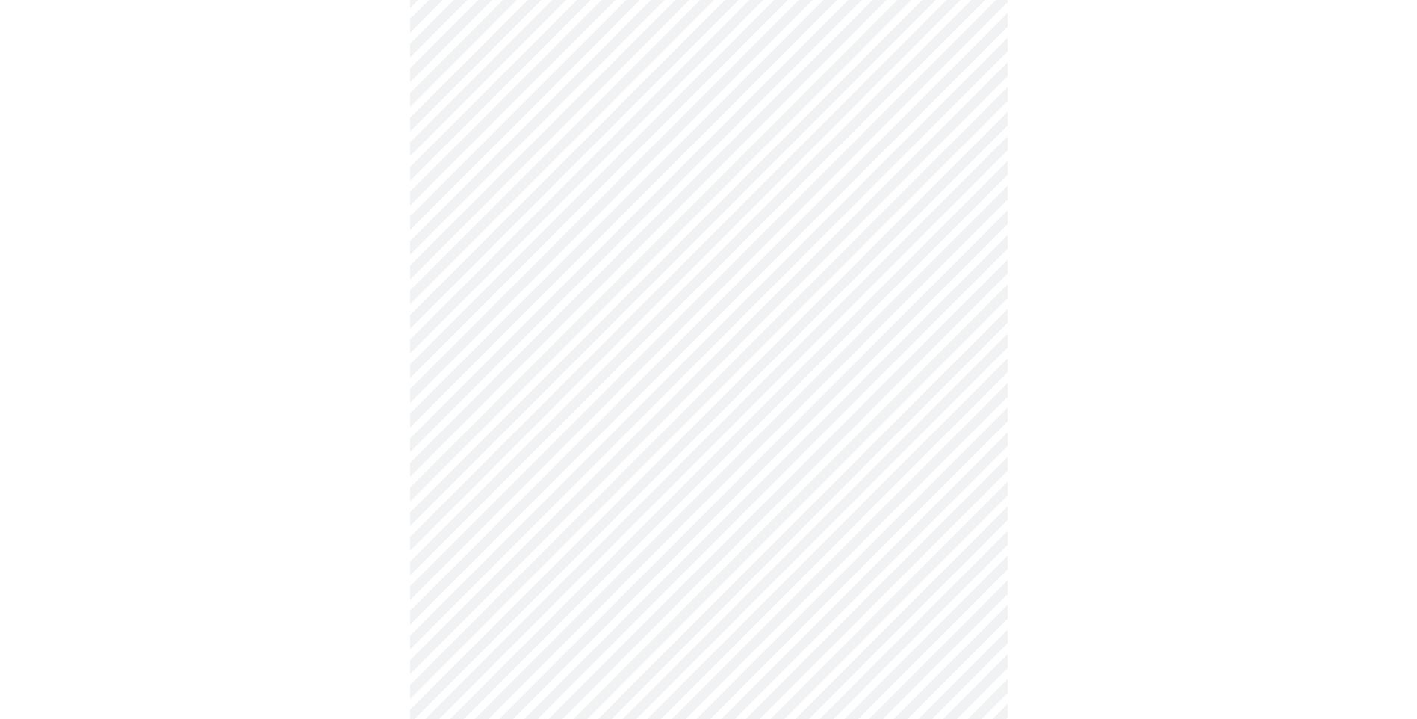
scroll to position [374, 0]
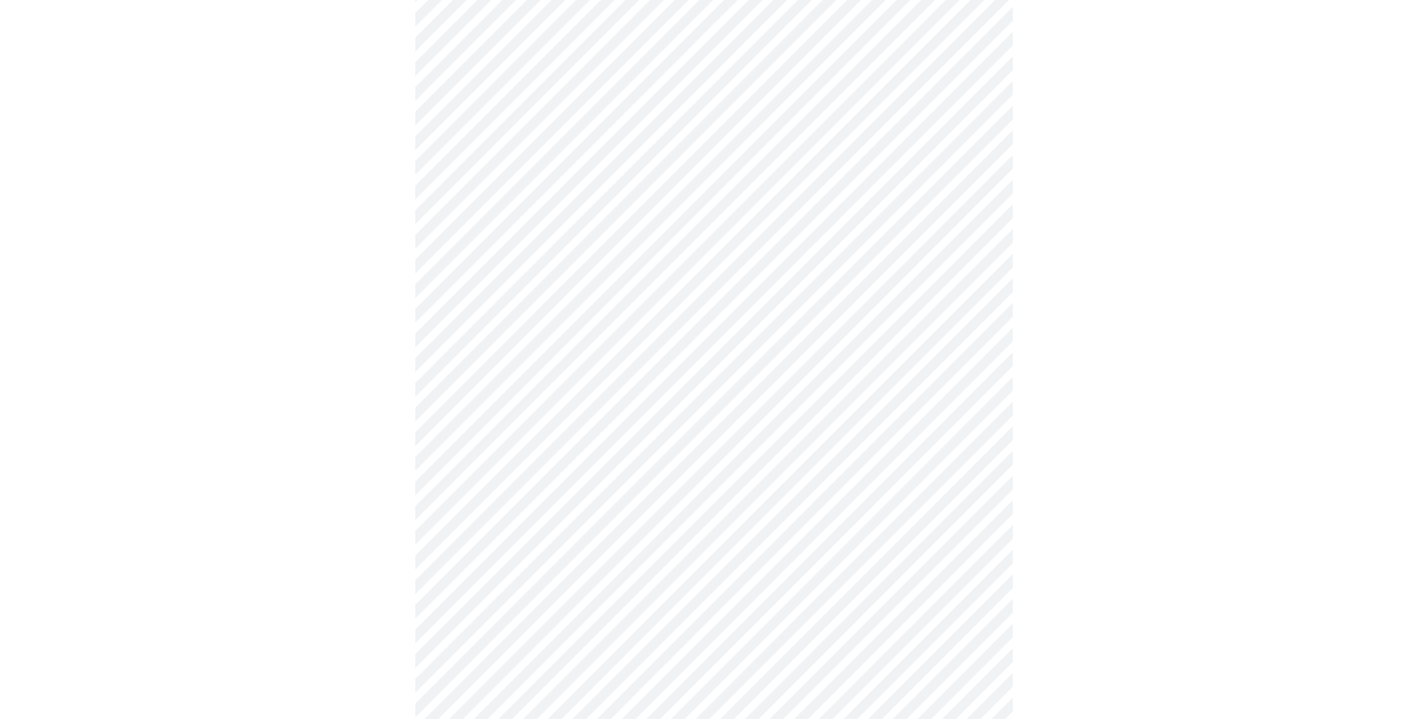
click at [616, 478] on body "MyMenopauseRx Appointments Messaging Labs Uploads Medications Community Refer a…" at bounding box center [714, 339] width 1416 height 1414
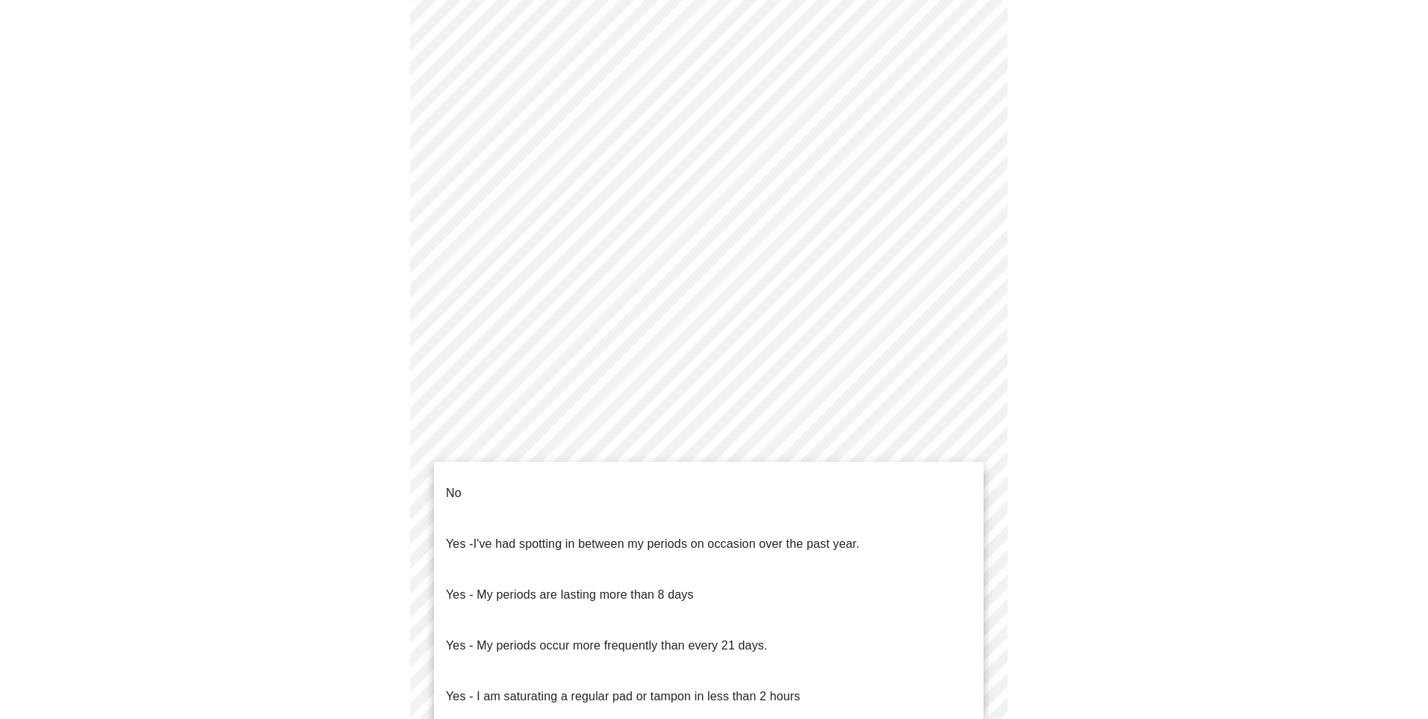
click at [450, 484] on p "No" at bounding box center [454, 493] width 16 height 18
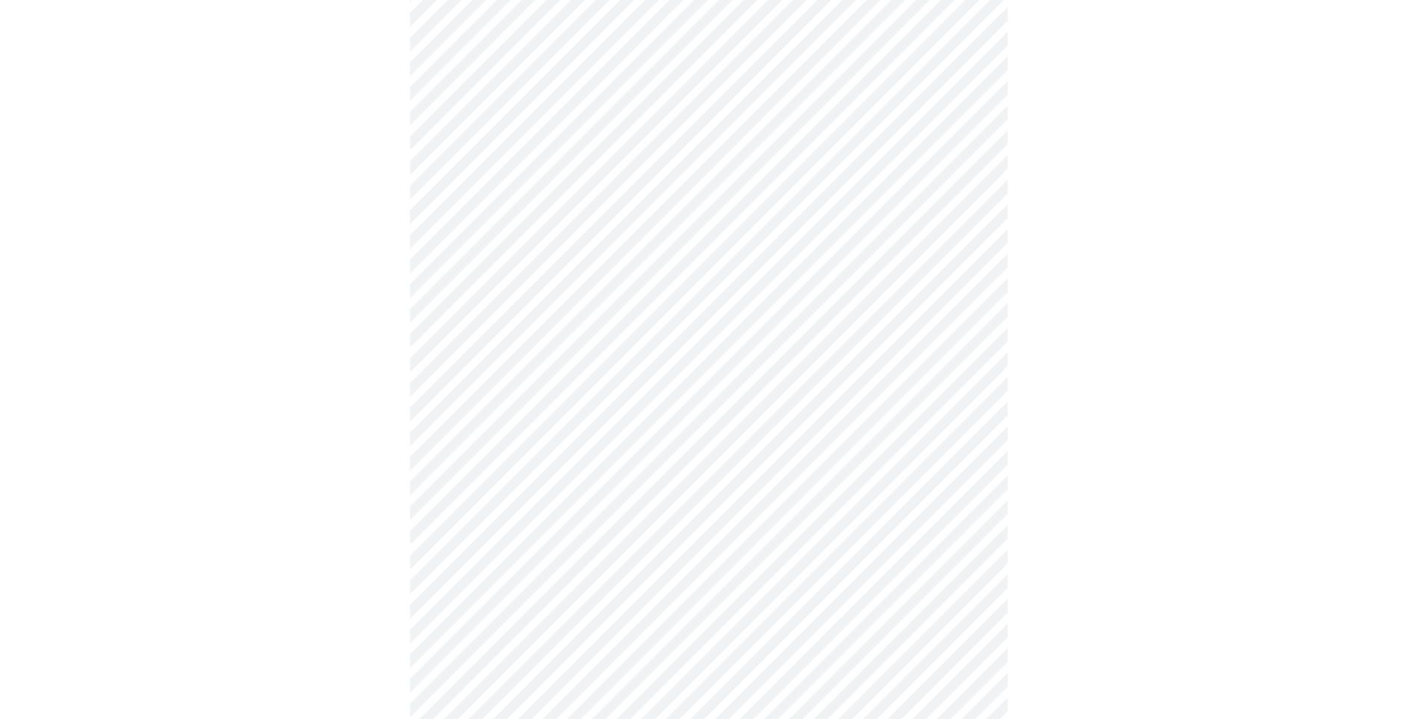
click at [582, 583] on body "MyMenopauseRx Appointments Messaging Labs Uploads Medications Community Refer a…" at bounding box center [708, 334] width 1405 height 1405
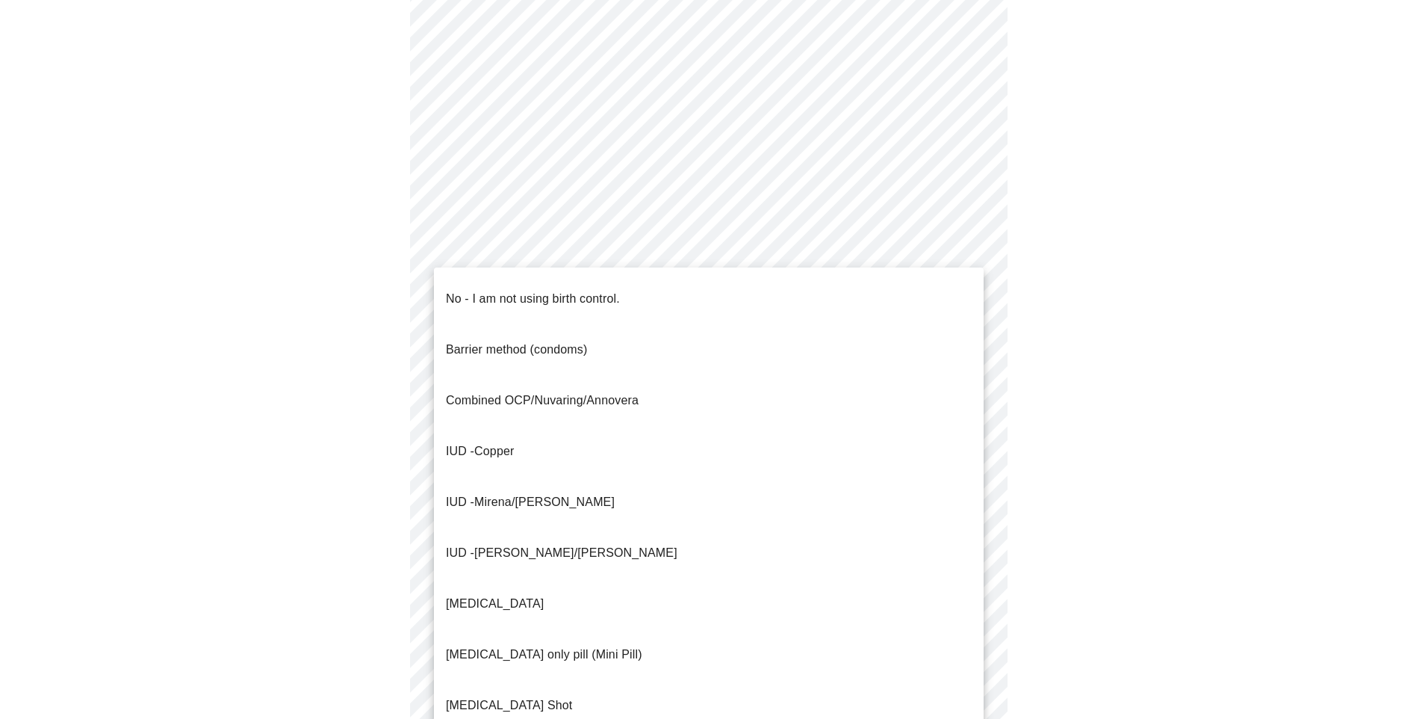
click at [504, 291] on p "No - I am not using birth control." at bounding box center [533, 299] width 174 height 18
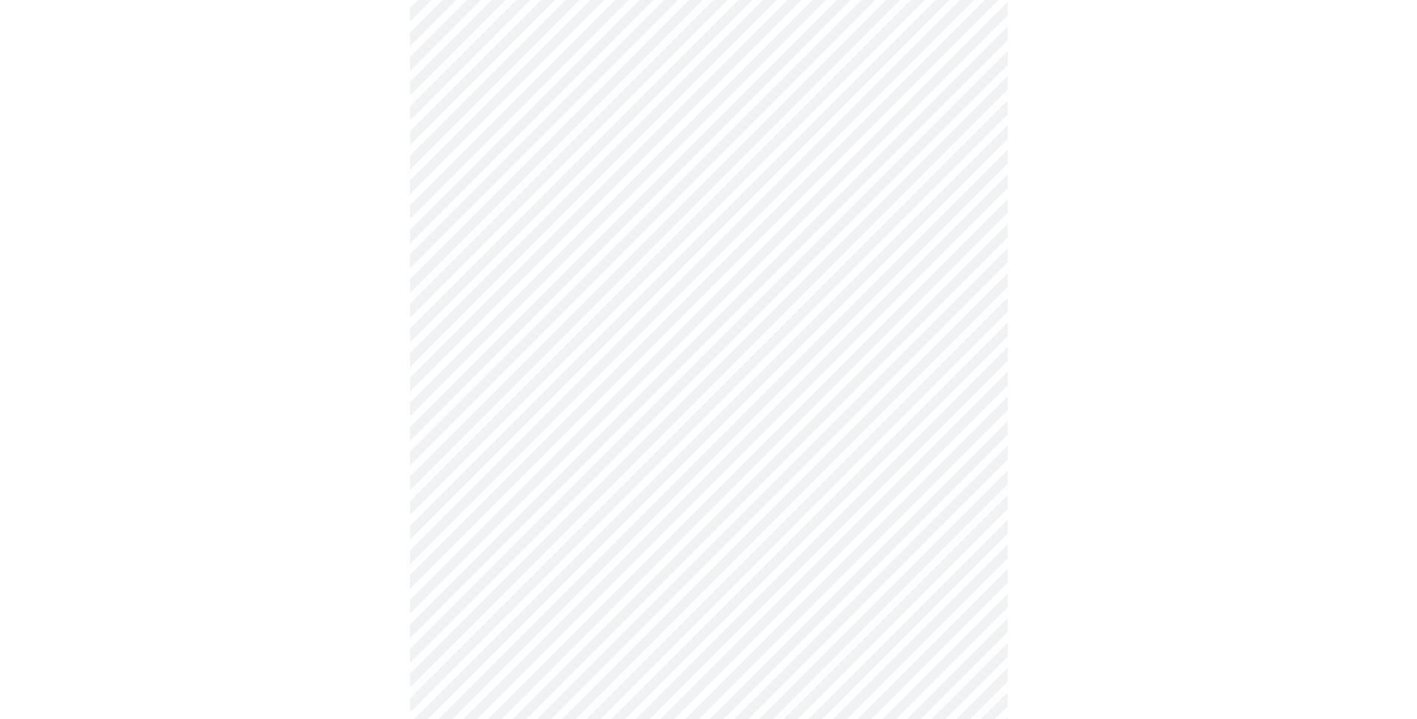
scroll to position [523, 0]
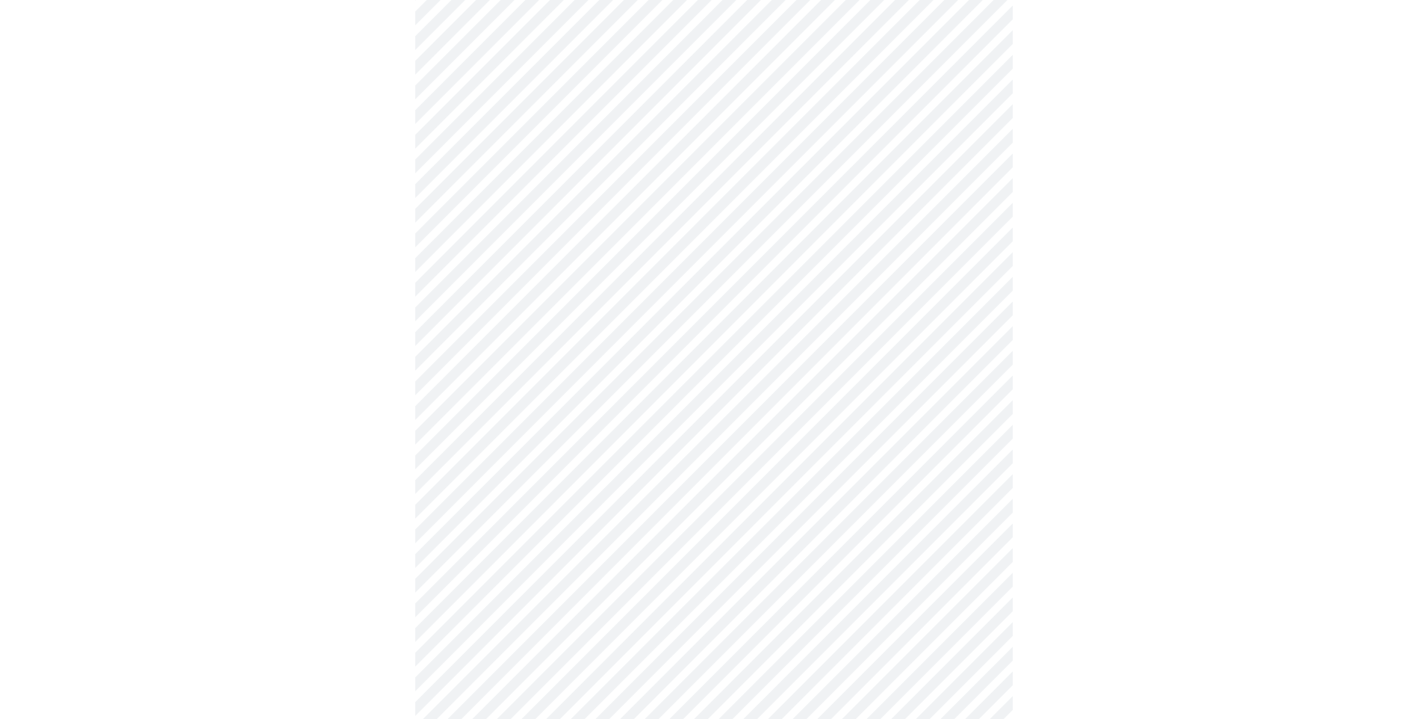
click at [606, 530] on body "MyMenopauseRx Appointments Messaging Labs Uploads Medications Community Refer a…" at bounding box center [714, 181] width 1416 height 1396
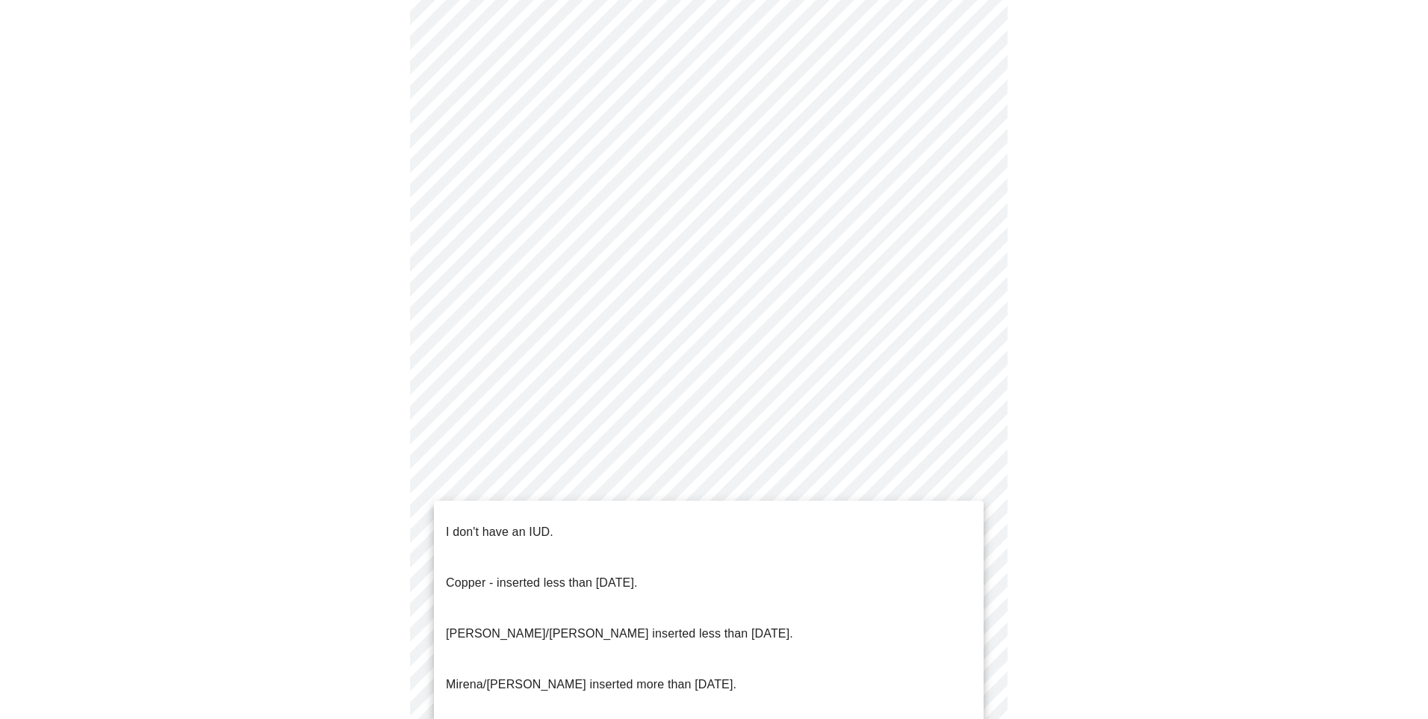
click at [501, 523] on p "I don't have an IUD." at bounding box center [500, 532] width 108 height 18
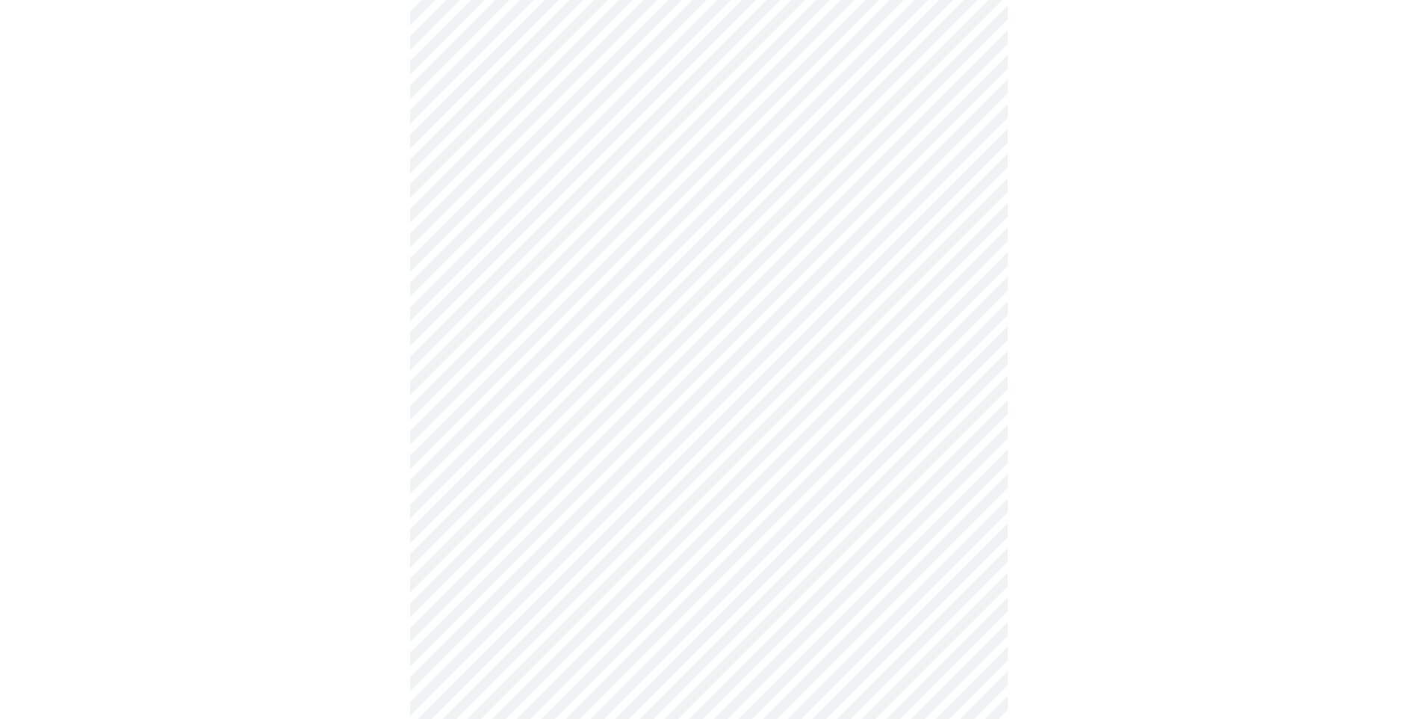
click at [625, 670] on body "MyMenopauseRx Appointments Messaging Labs Uploads Medications Community Refer a…" at bounding box center [708, 176] width 1405 height 1387
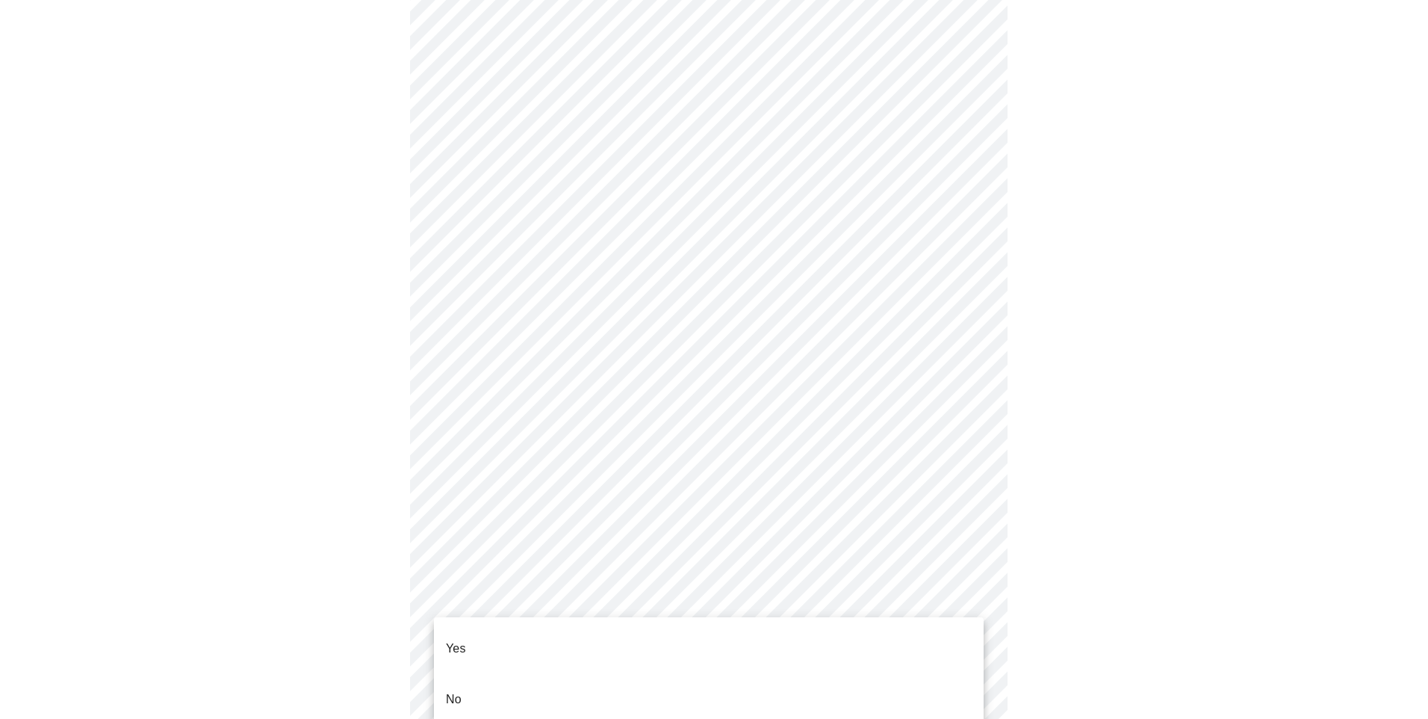
click at [459, 639] on p "Yes" at bounding box center [456, 648] width 20 height 18
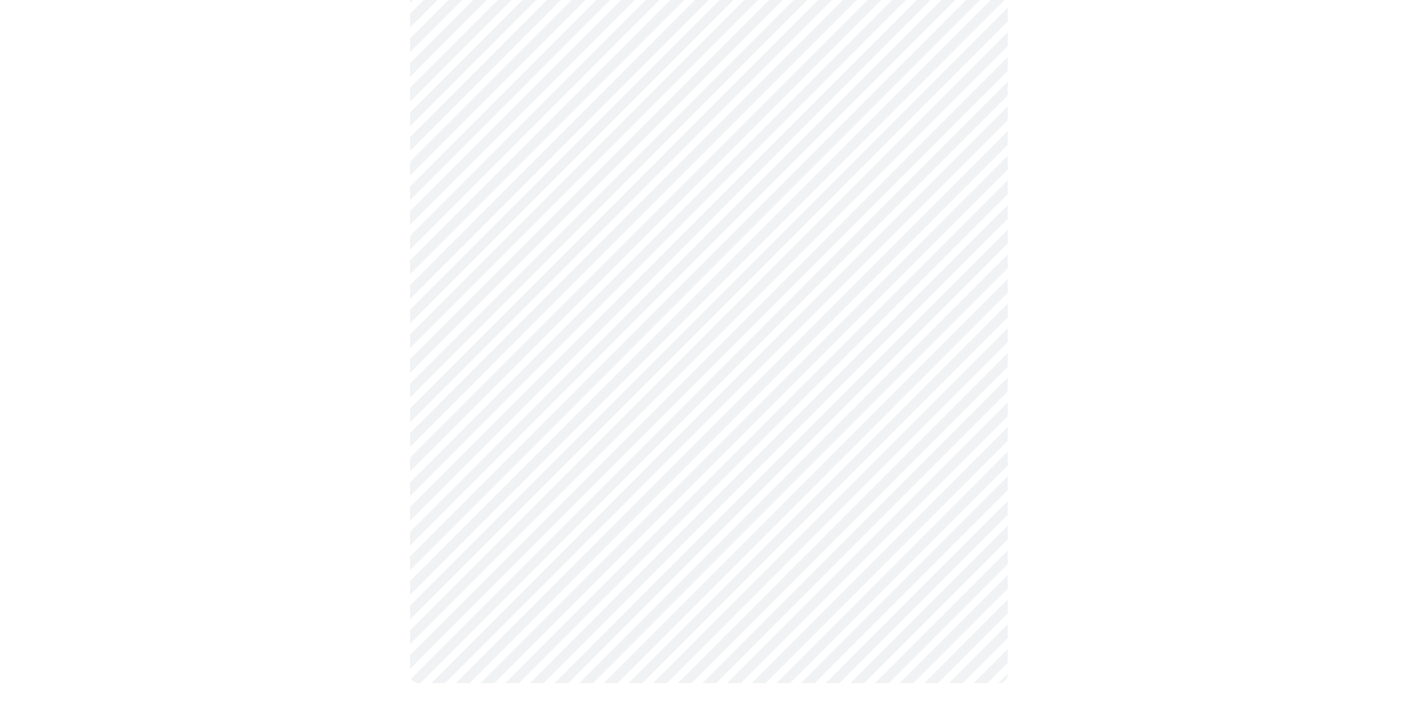
scroll to position [0, 0]
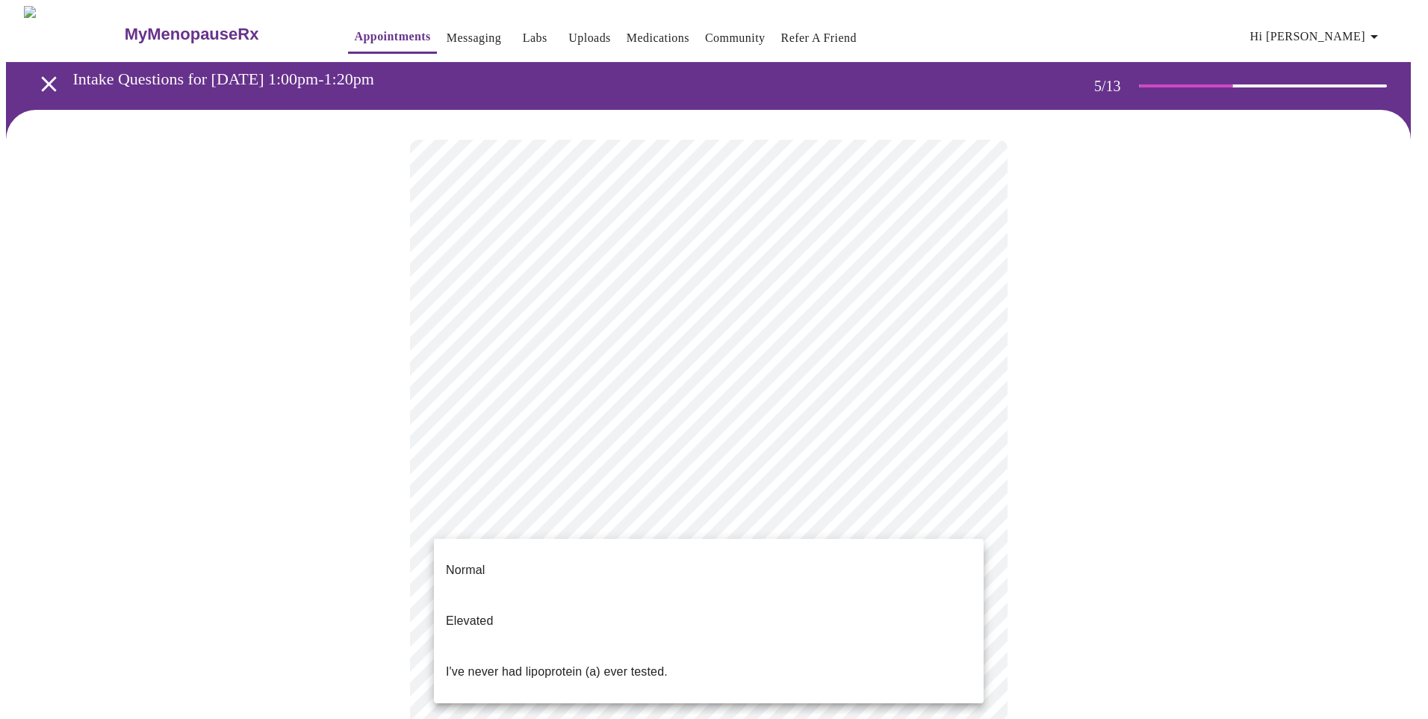
click at [938, 527] on body "MyMenopauseRx Appointments Messaging Labs Uploads Medications Community Refer a…" at bounding box center [714, 558] width 1416 height 1104
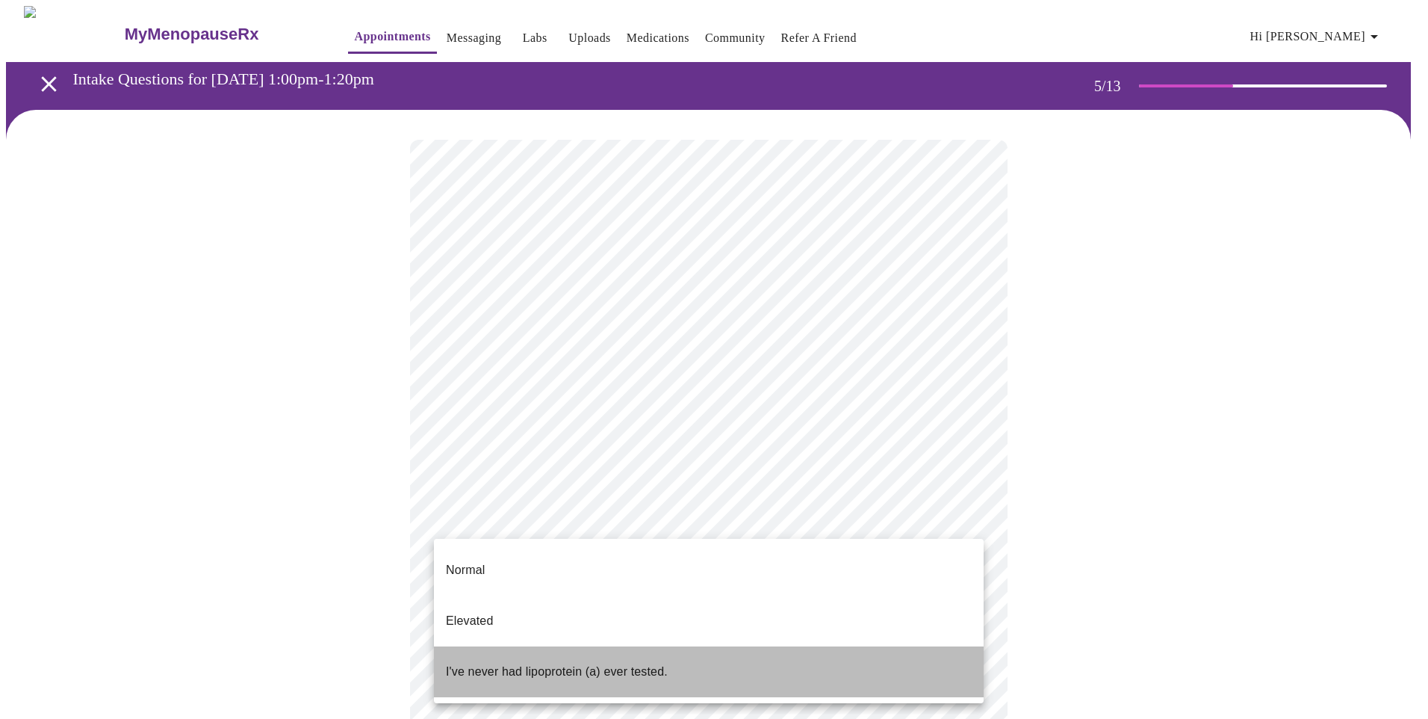
click at [534, 663] on p "I've never had lipoprotein (a) ever tested." at bounding box center [557, 672] width 222 height 18
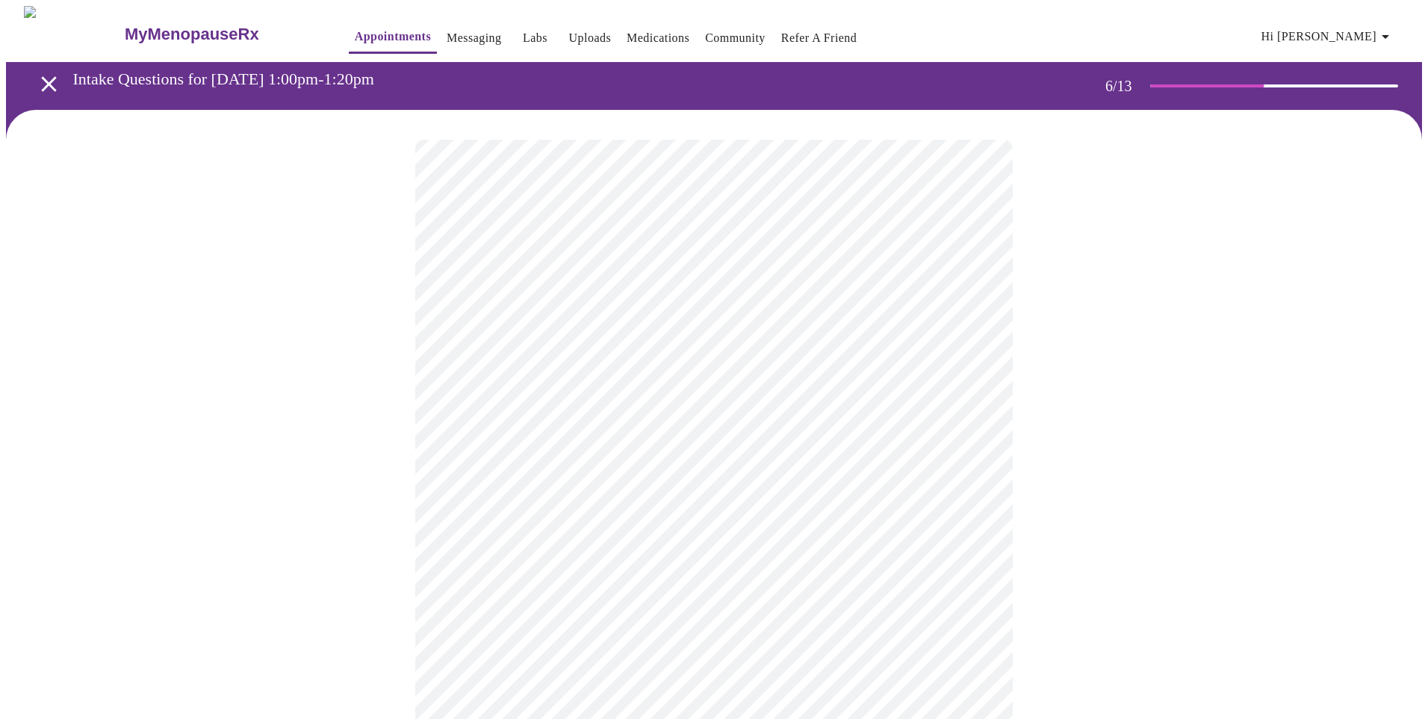
click at [495, 431] on body "MyMenopauseRx Appointments Messaging Labs Uploads Medications Community Refer a…" at bounding box center [714, 394] width 1416 height 777
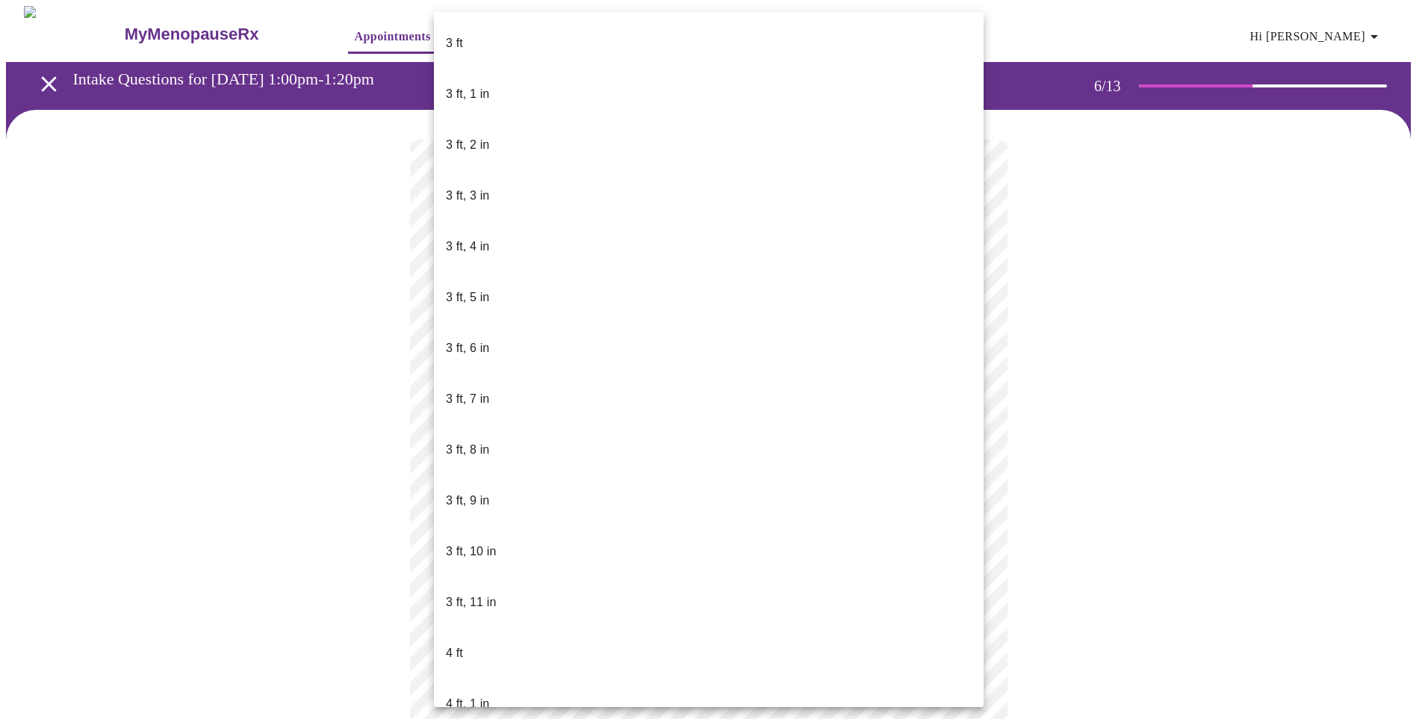
click at [374, 324] on div at bounding box center [714, 359] width 1428 height 719
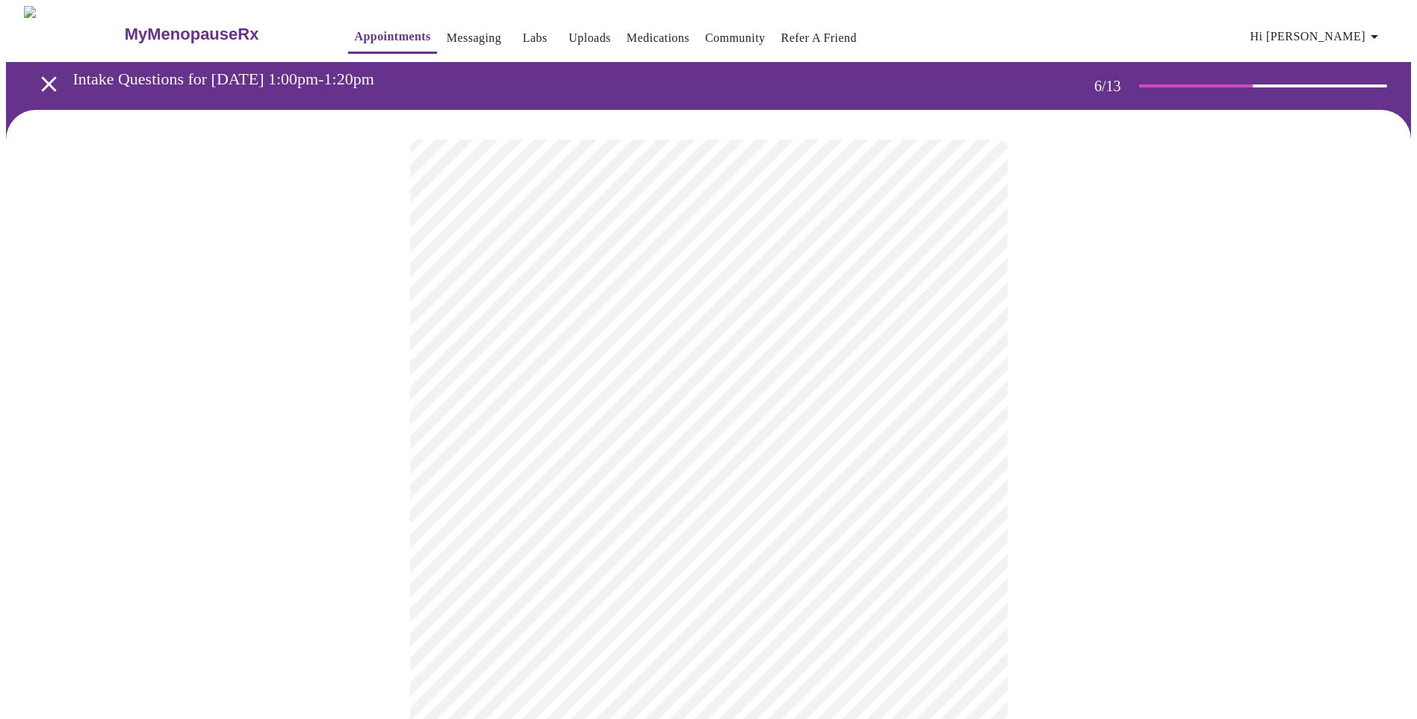
click at [964, 433] on body "MyMenopauseRx Appointments Messaging Labs Uploads Medications Community Refer a…" at bounding box center [708, 394] width 1405 height 777
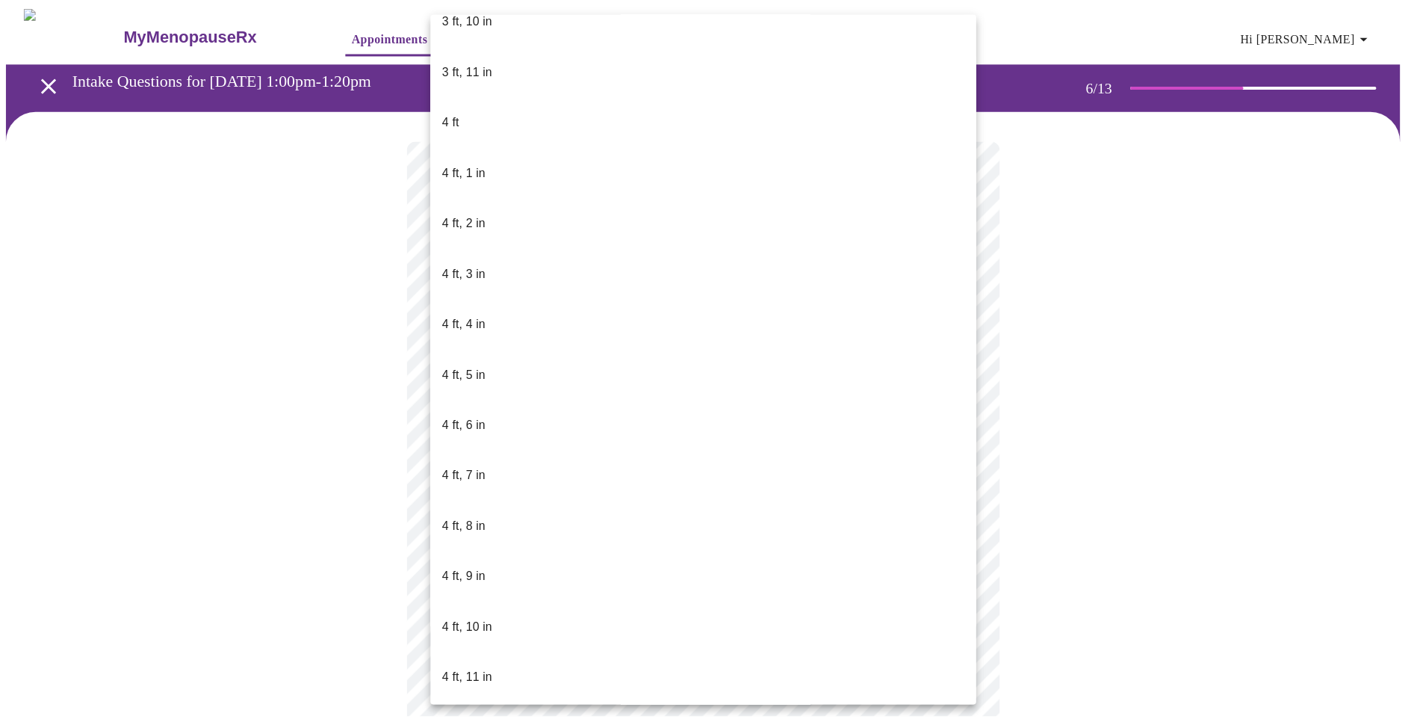
scroll to position [598, 0]
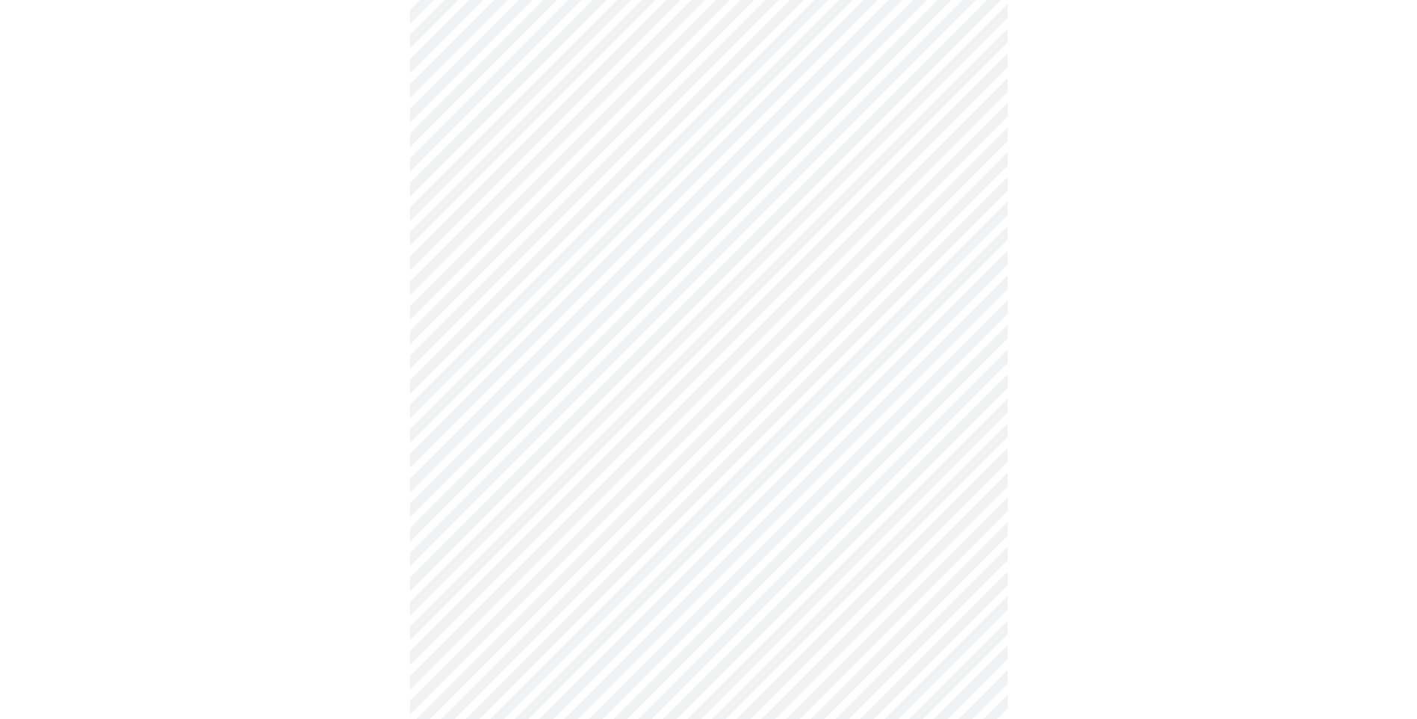
scroll to position [3586, 0]
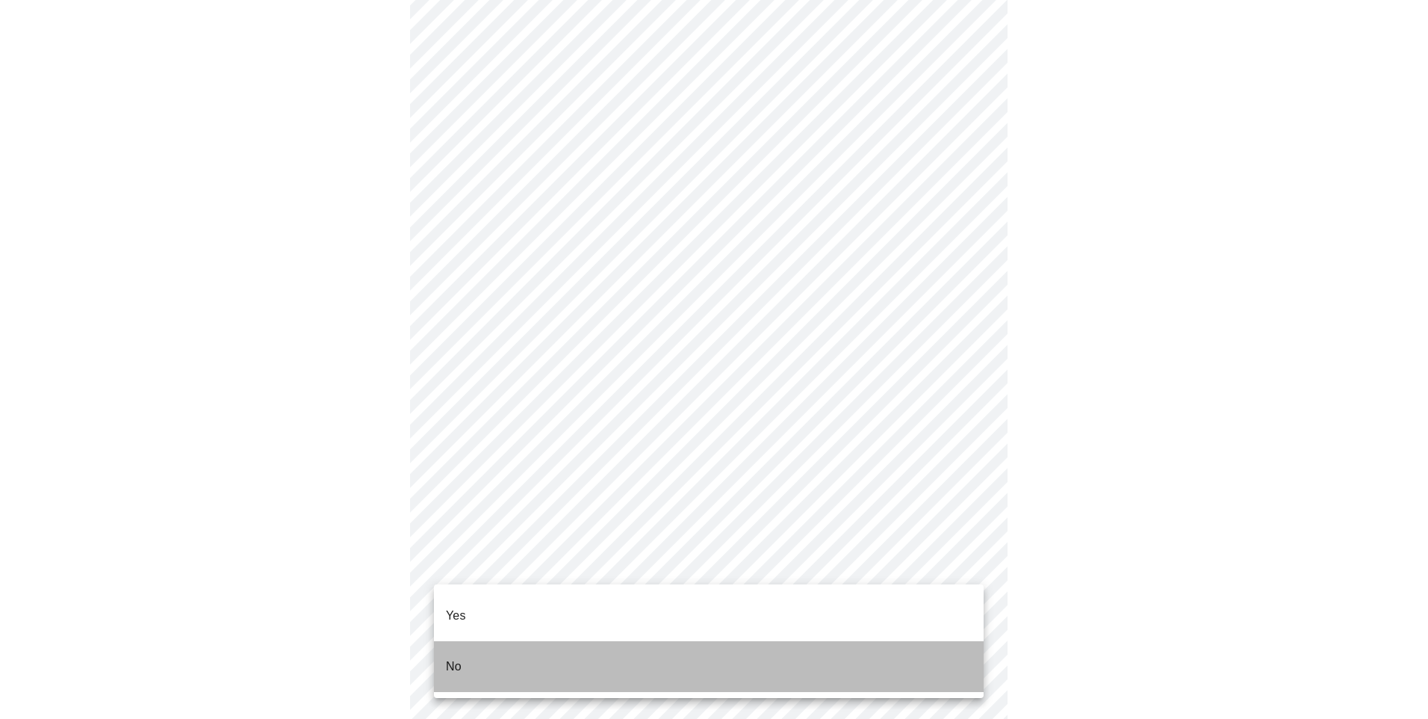
click at [542, 646] on li "No" at bounding box center [709, 666] width 550 height 51
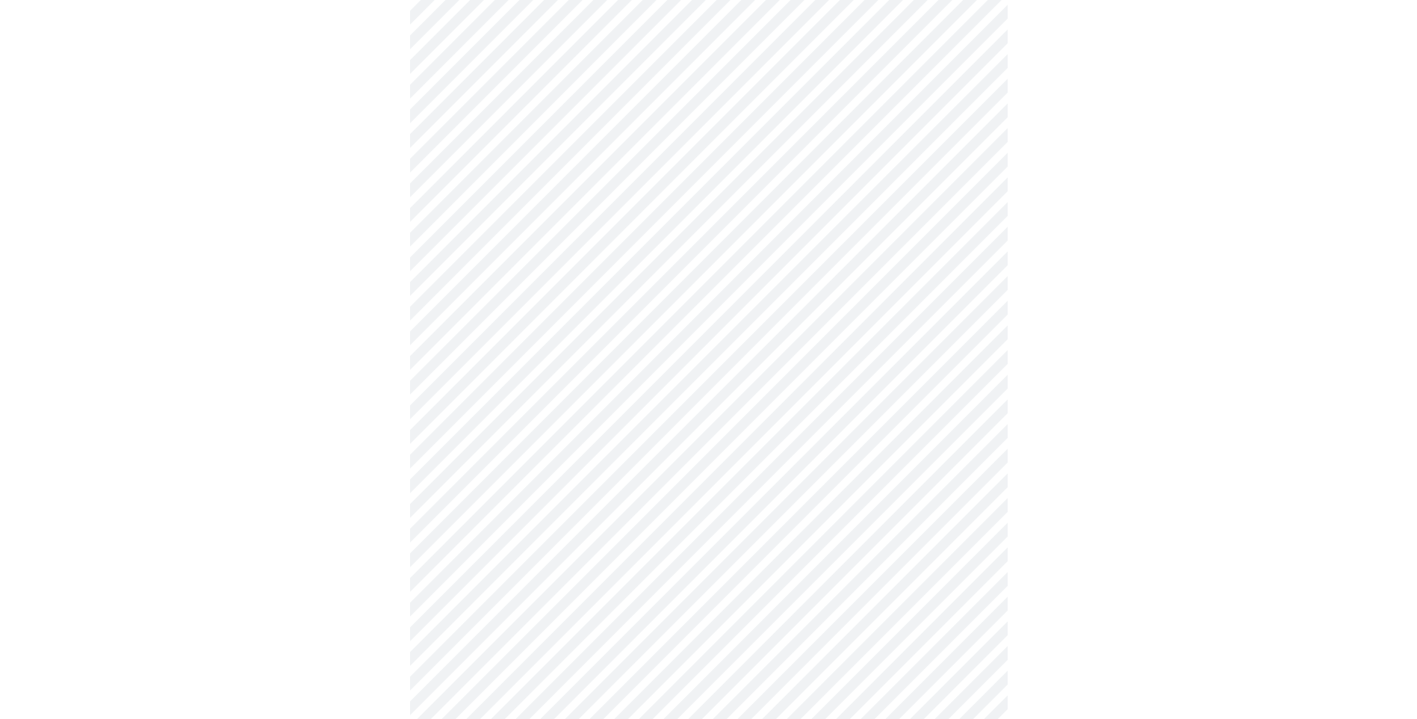
scroll to position [598, 0]
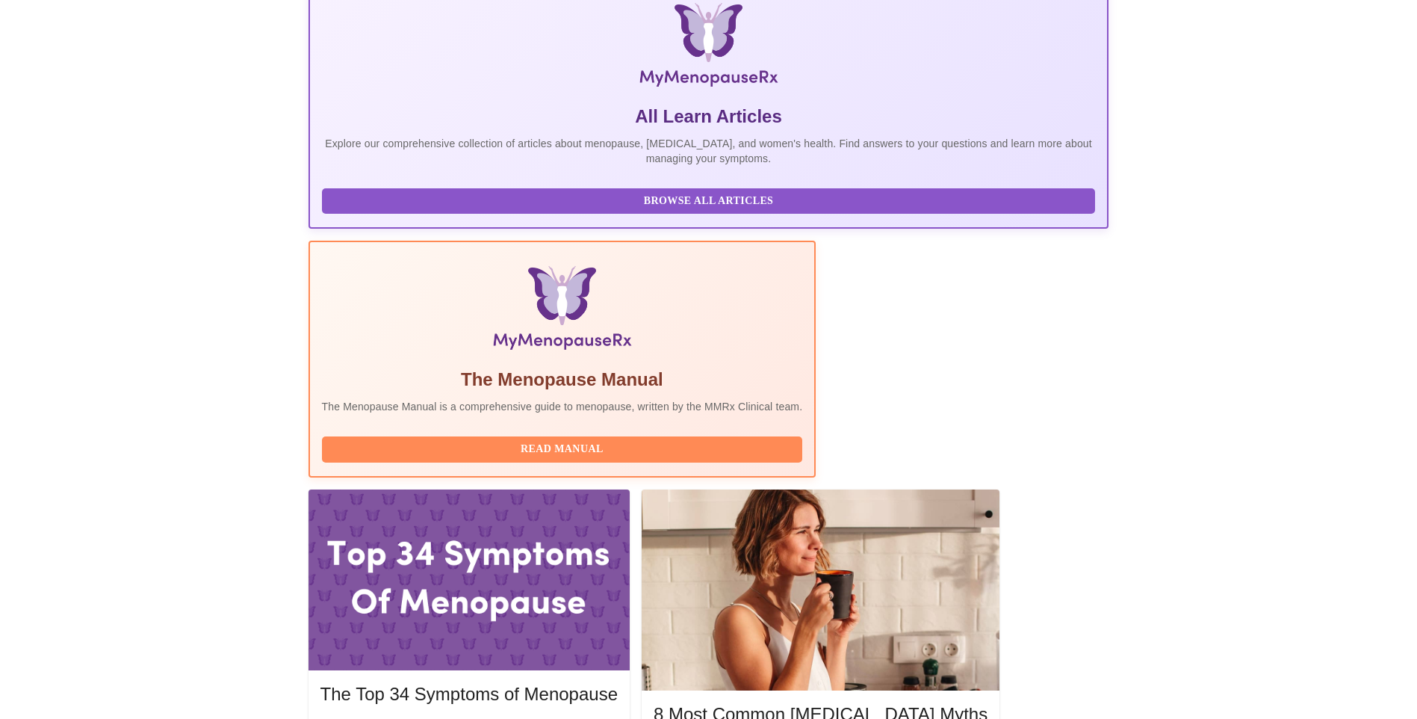
scroll to position [299, 0]
